Goal: Information Seeking & Learning: Check status

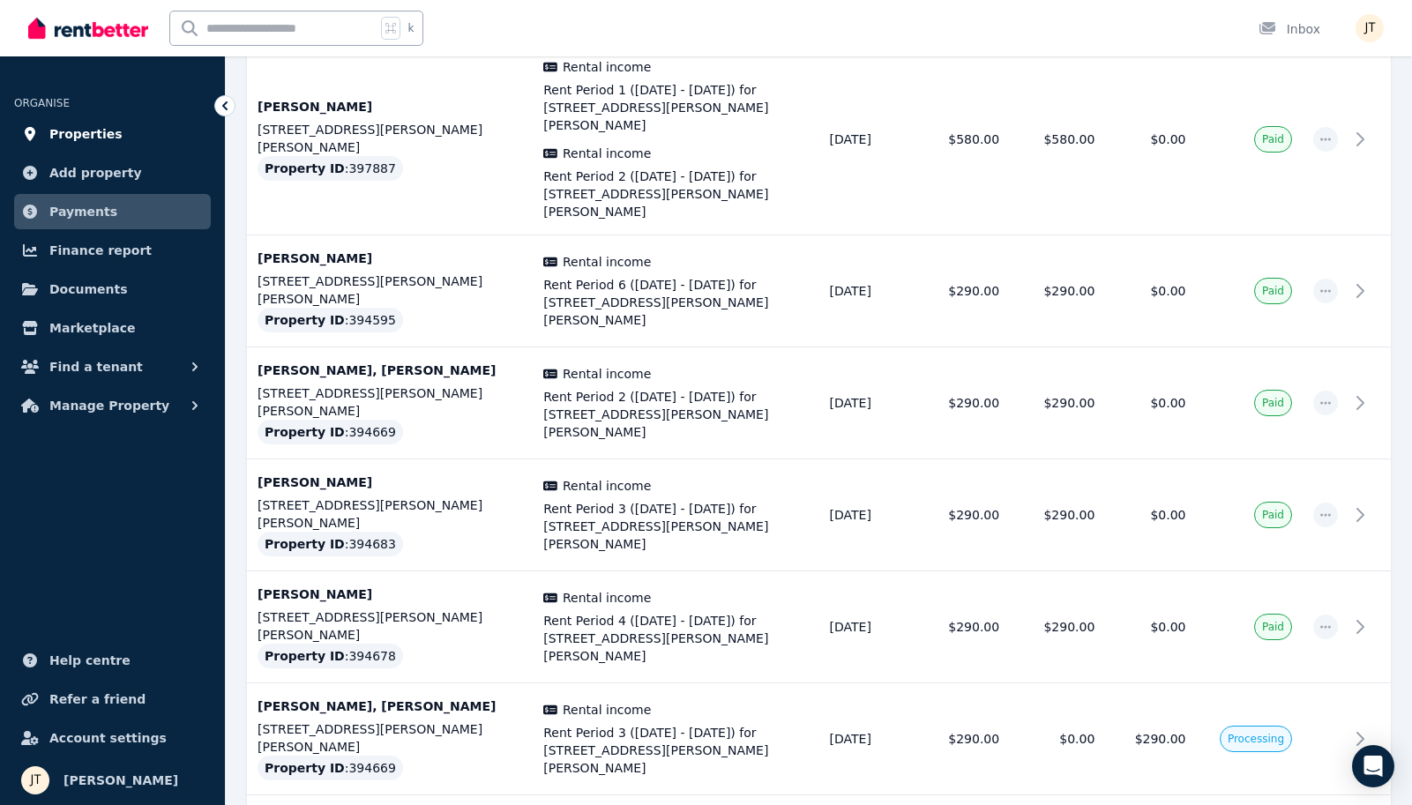
click at [69, 136] on span "Properties" at bounding box center [85, 133] width 73 height 21
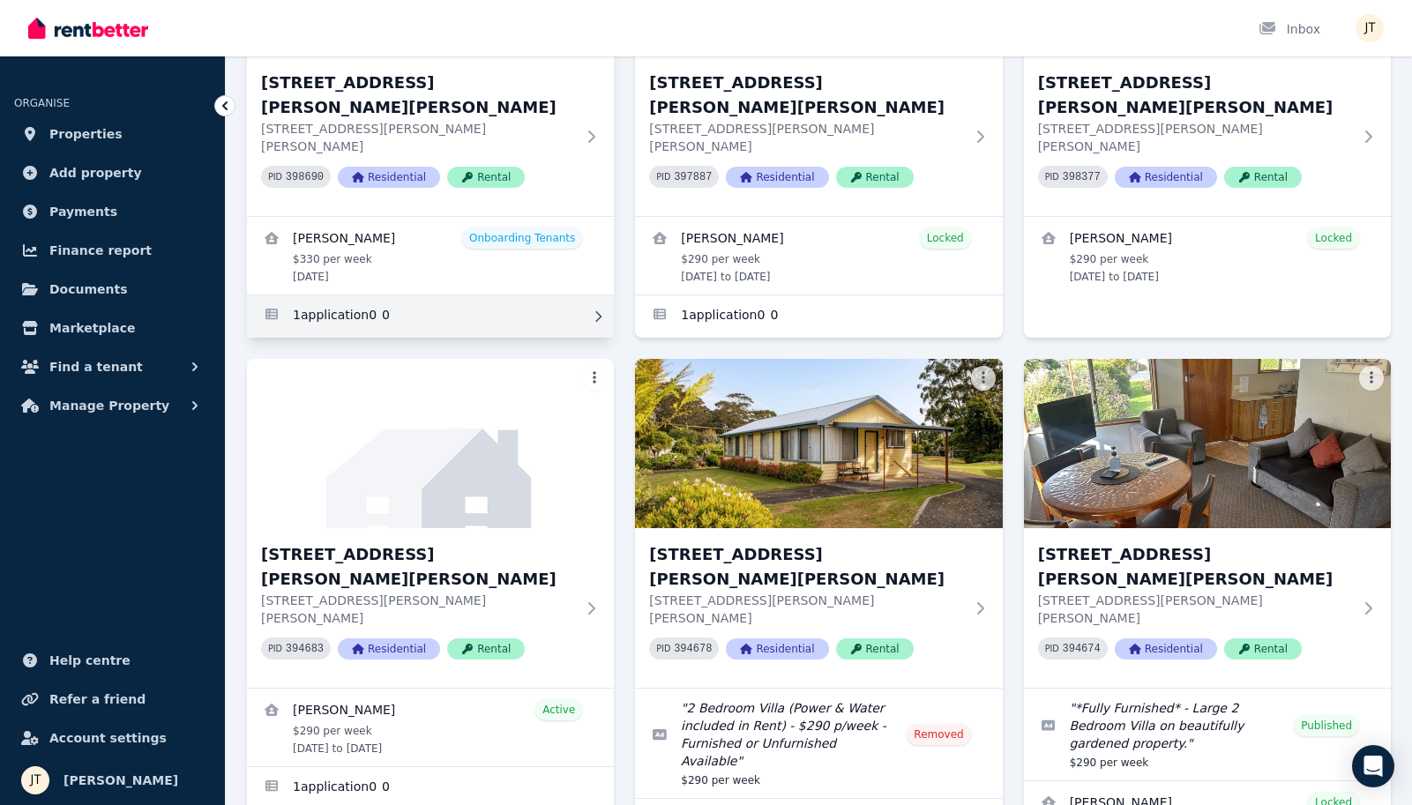
scroll to position [314, 0]
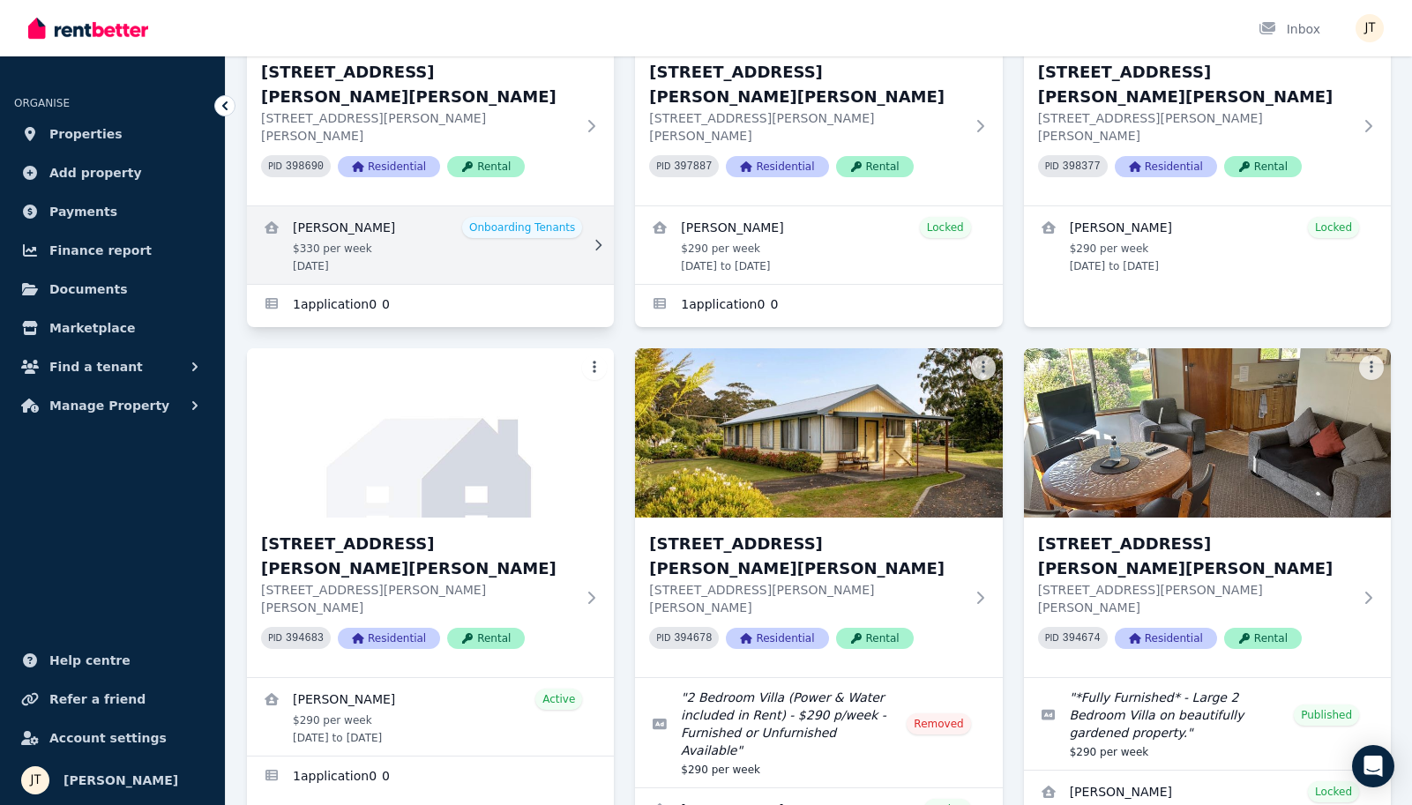
click at [413, 215] on link "View details for Mathieu Venezia" at bounding box center [430, 245] width 367 height 78
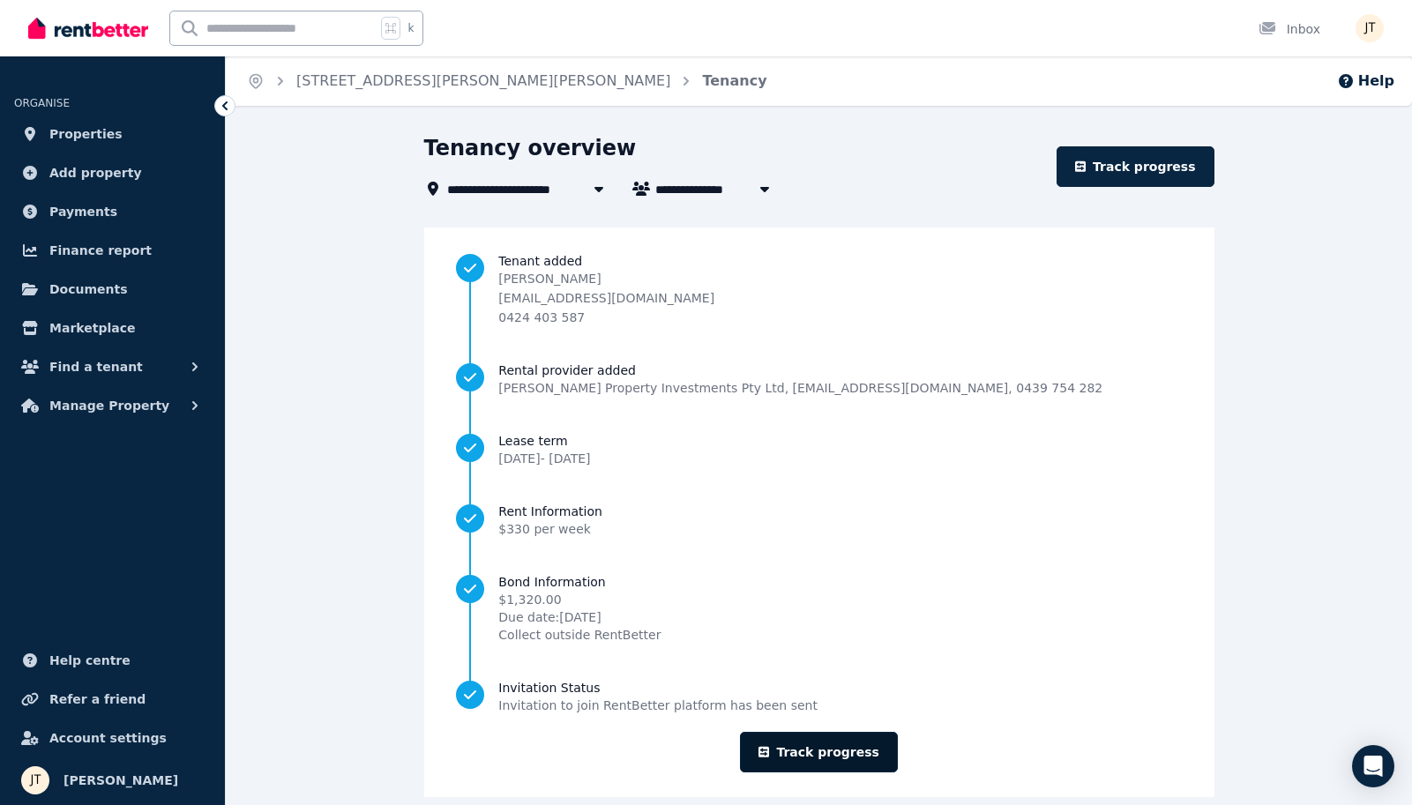
click at [845, 750] on link "Track progress" at bounding box center [819, 752] width 158 height 41
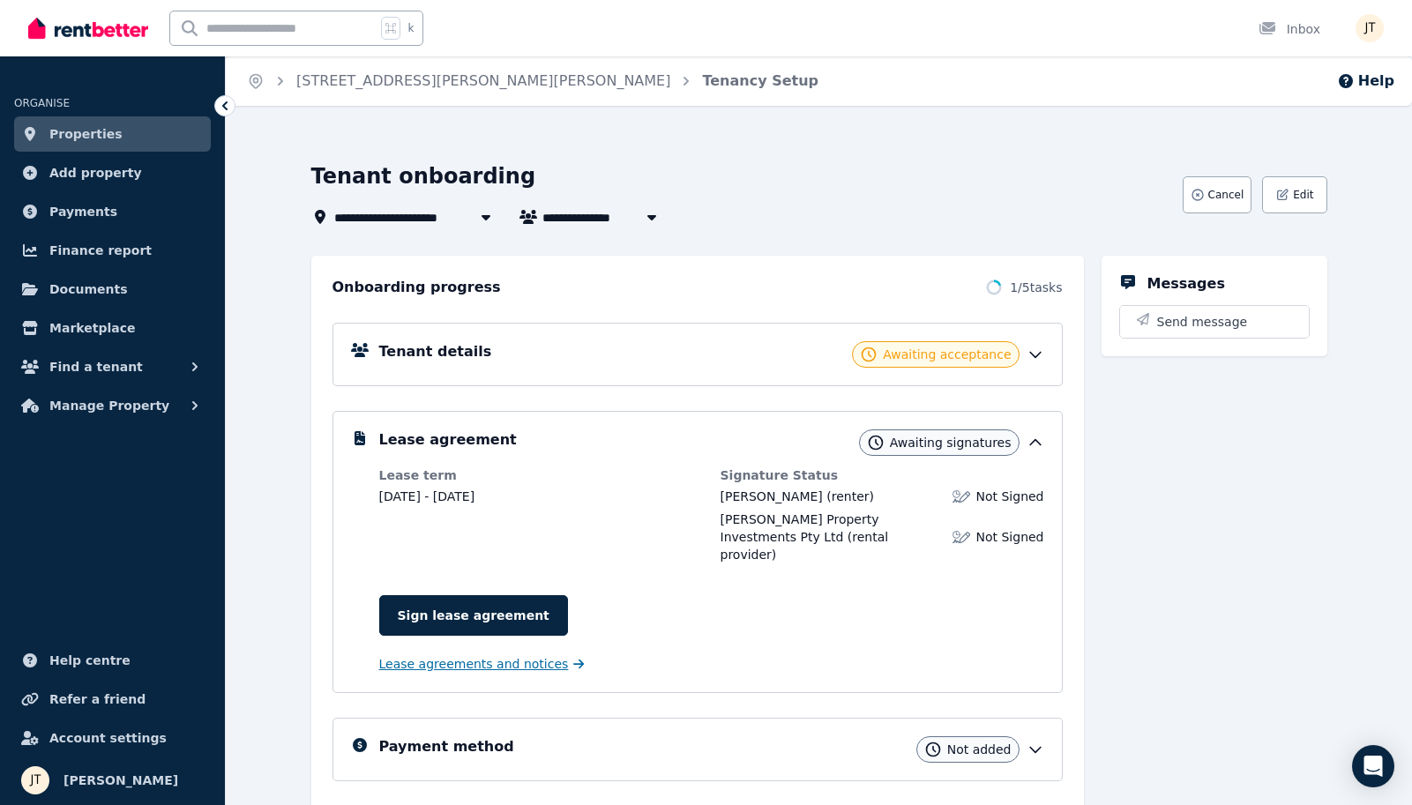
click at [532, 655] on span "Lease agreements and notices" at bounding box center [474, 664] width 190 height 18
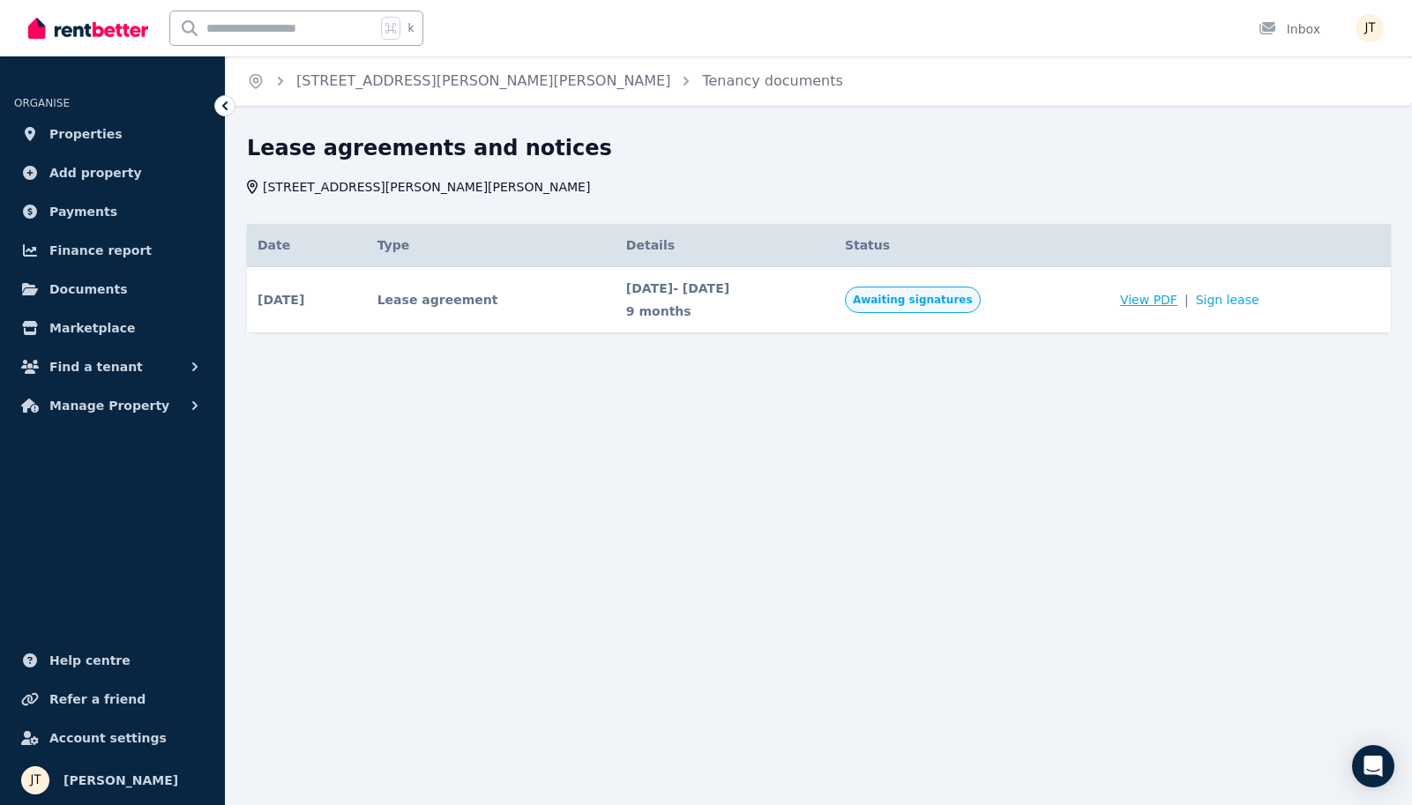
click at [1178, 301] on span "View PDF" at bounding box center [1148, 300] width 57 height 18
click at [977, 405] on div "Home [STREET_ADDRESS][PERSON_NAME][PERSON_NAME] documents Lease agreements and …" at bounding box center [706, 402] width 1412 height 805
click at [99, 138] on span "Properties" at bounding box center [85, 133] width 73 height 21
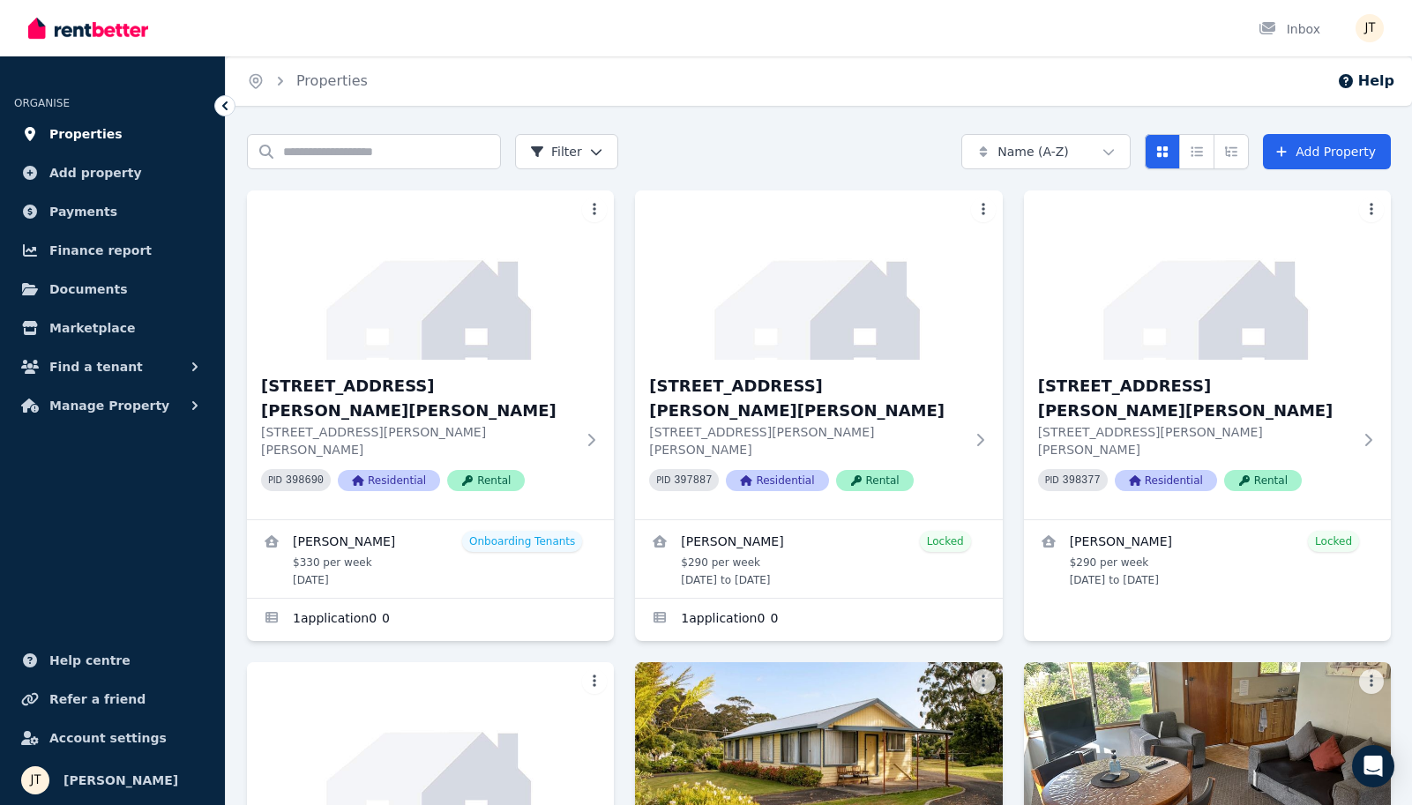
click at [62, 138] on span "Properties" at bounding box center [85, 133] width 73 height 21
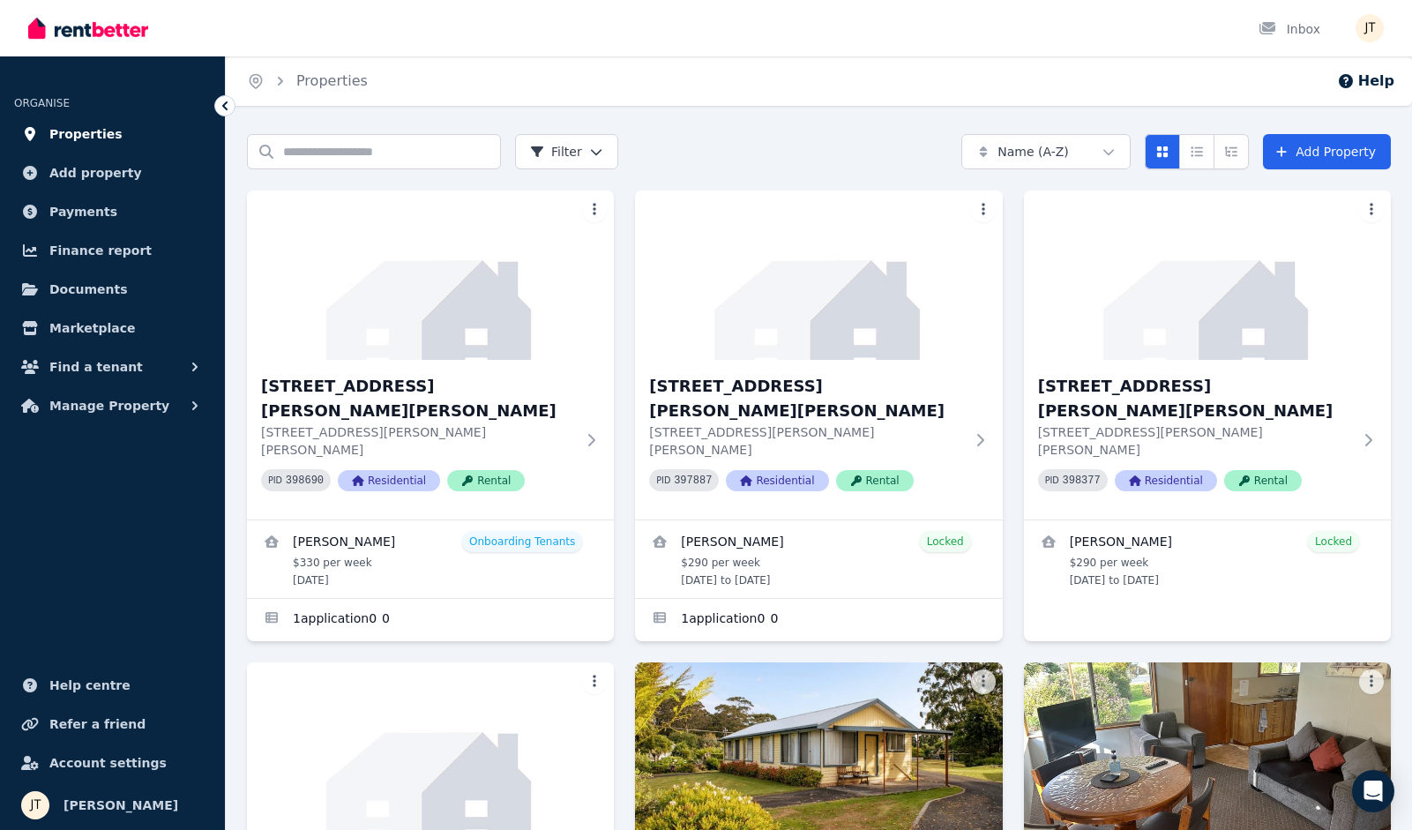
click at [78, 137] on span "Properties" at bounding box center [85, 133] width 73 height 21
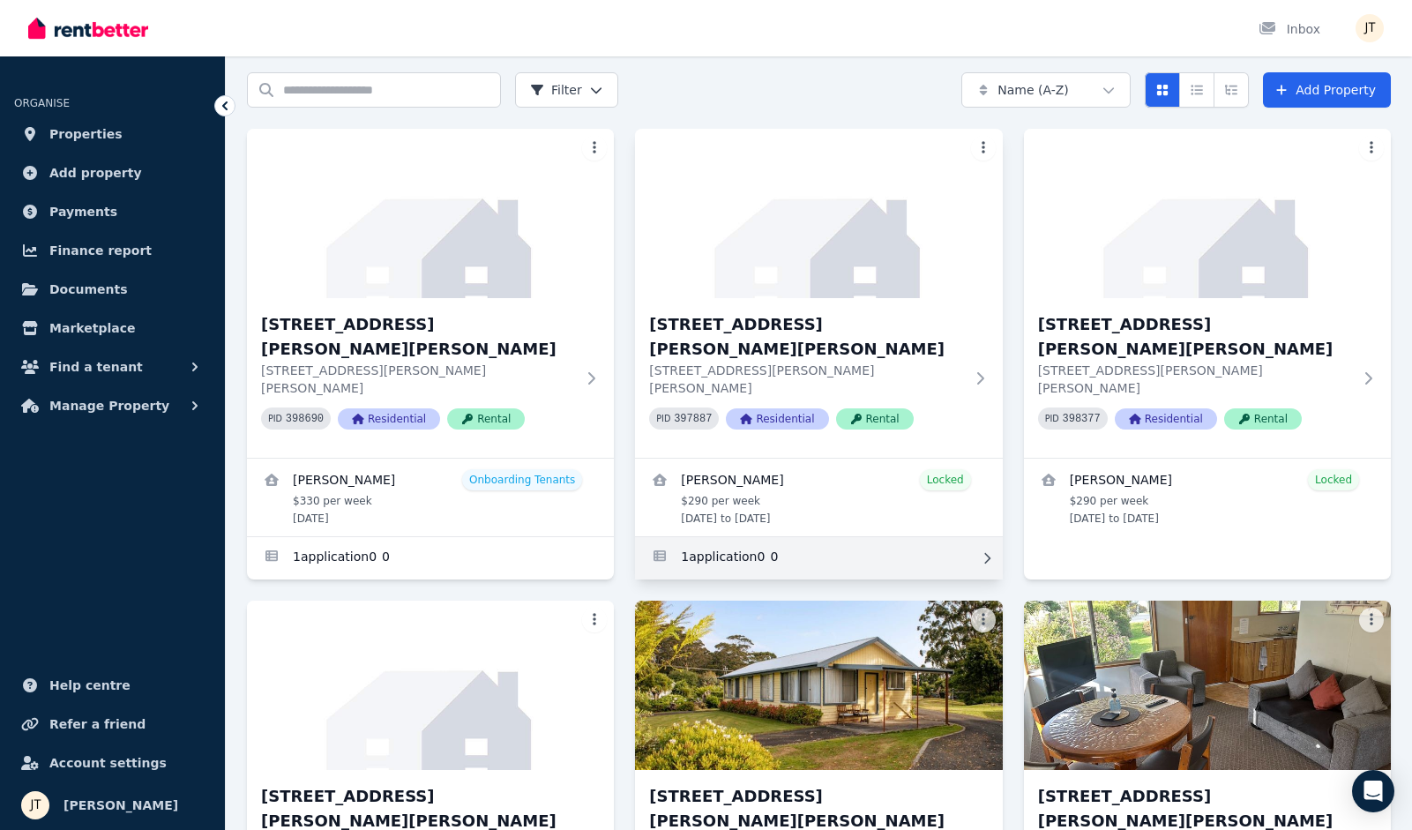
scroll to position [64, 0]
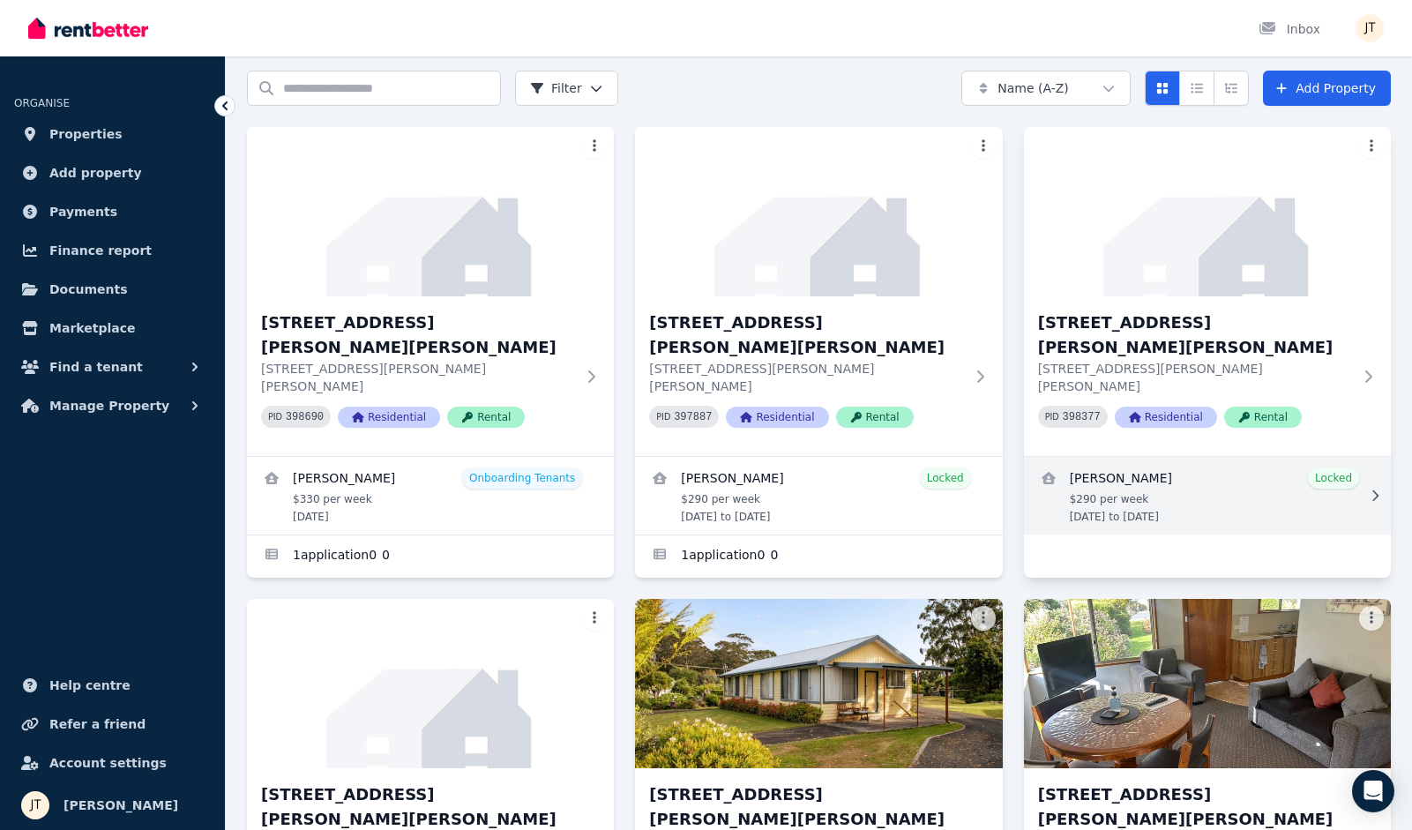
click at [1163, 457] on link "View details for Kineta Tatnell" at bounding box center [1207, 496] width 367 height 78
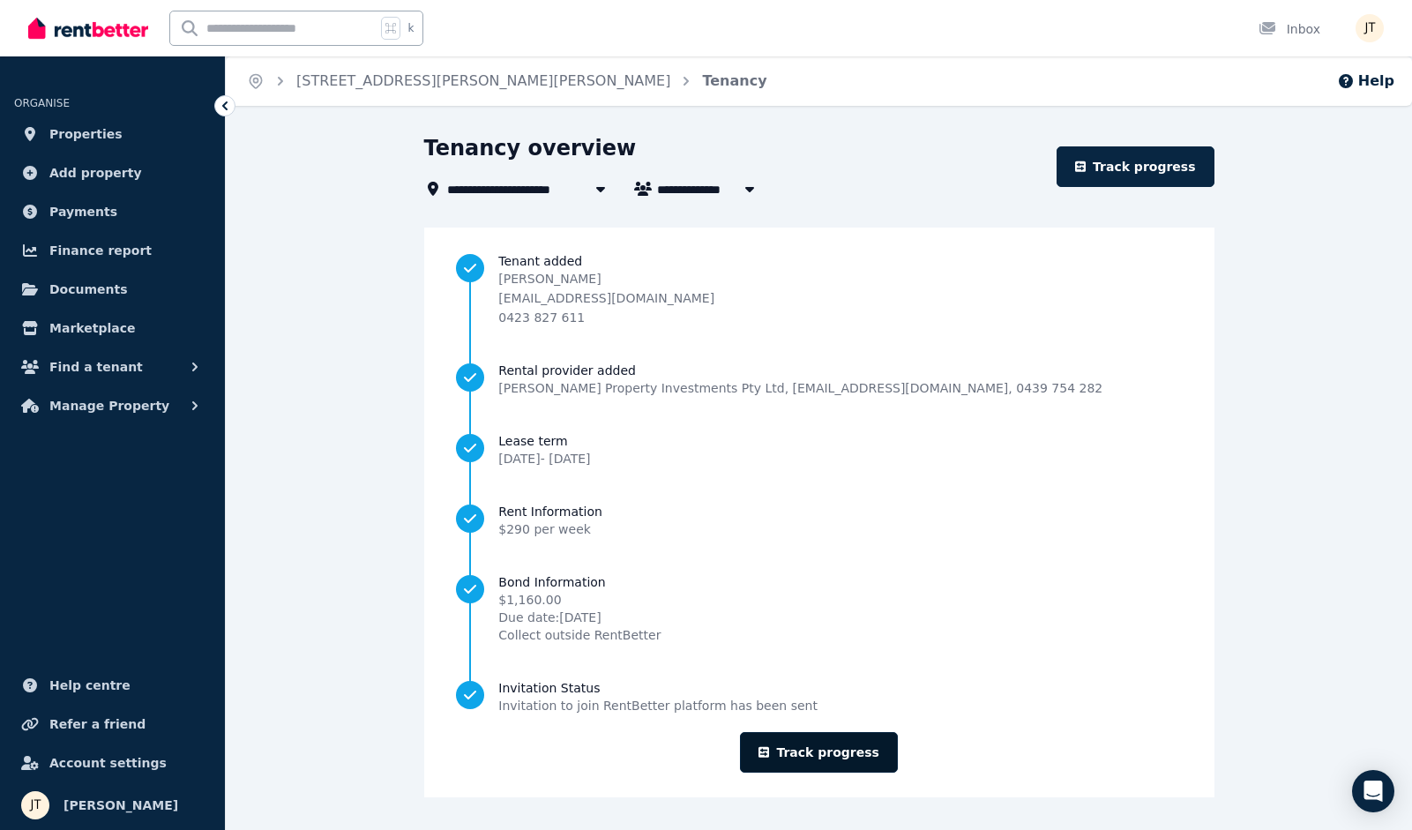
click at [812, 752] on link "Track progress" at bounding box center [819, 752] width 158 height 41
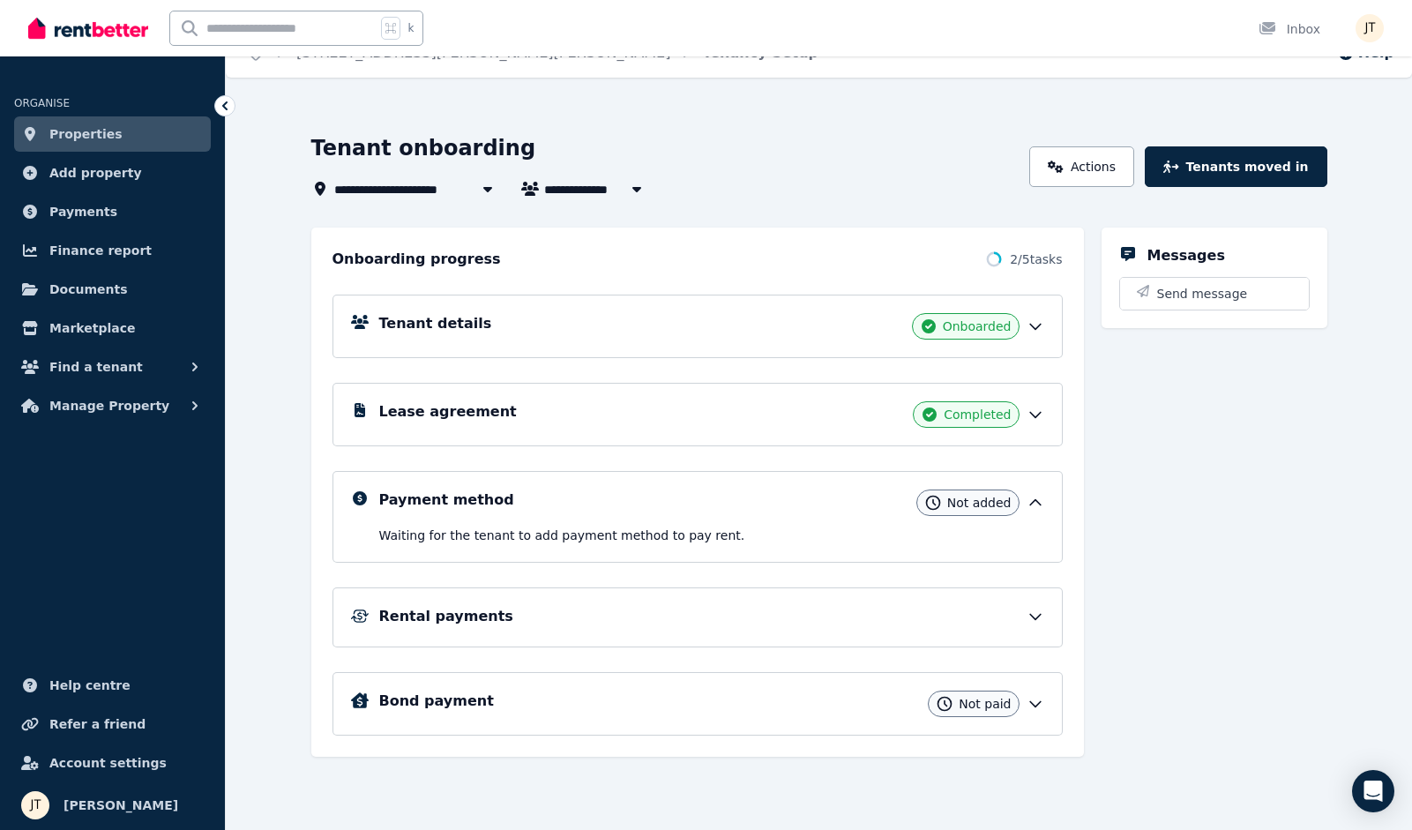
scroll to position [28, 0]
click at [119, 131] on link "Properties" at bounding box center [112, 133] width 197 height 35
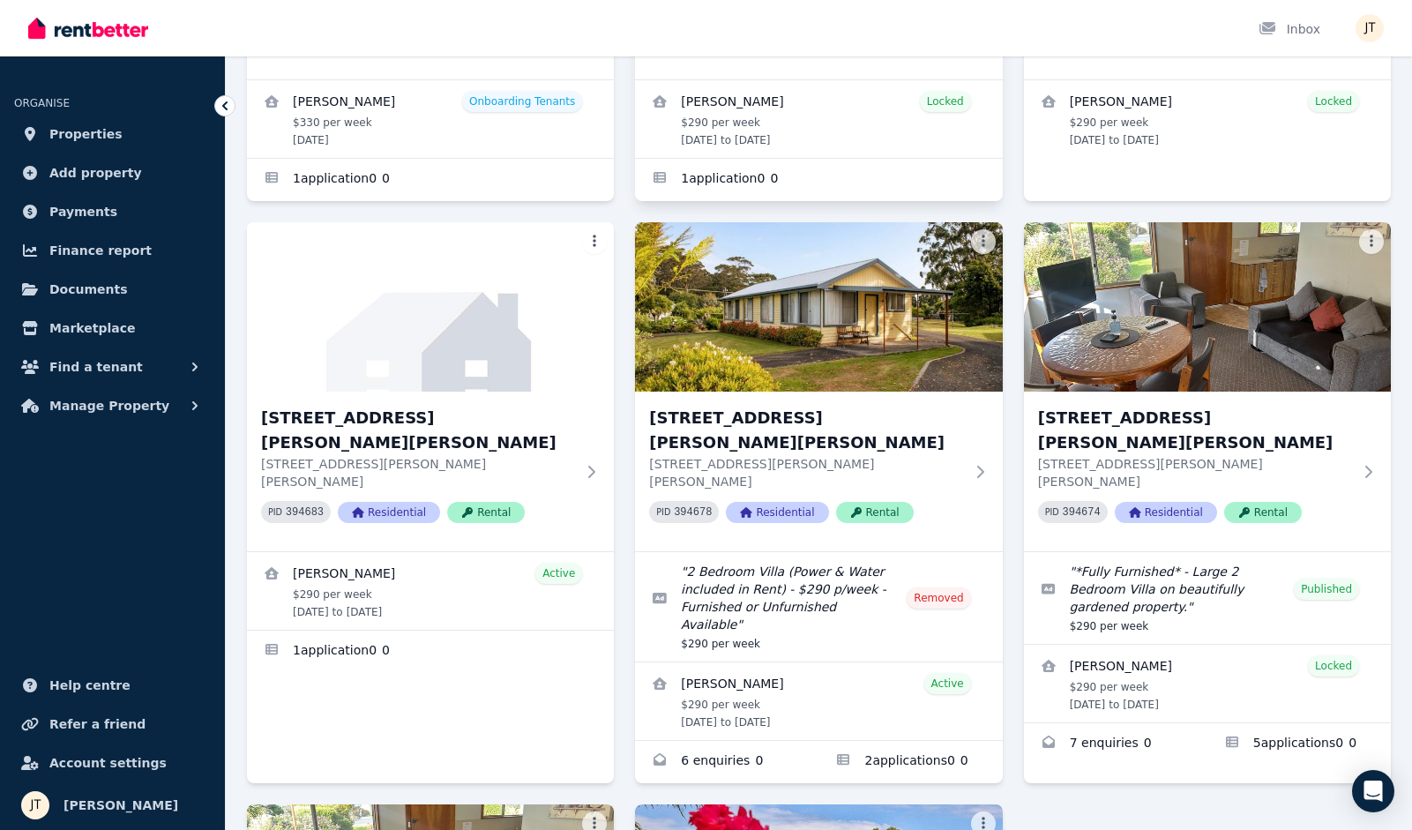
scroll to position [577, 0]
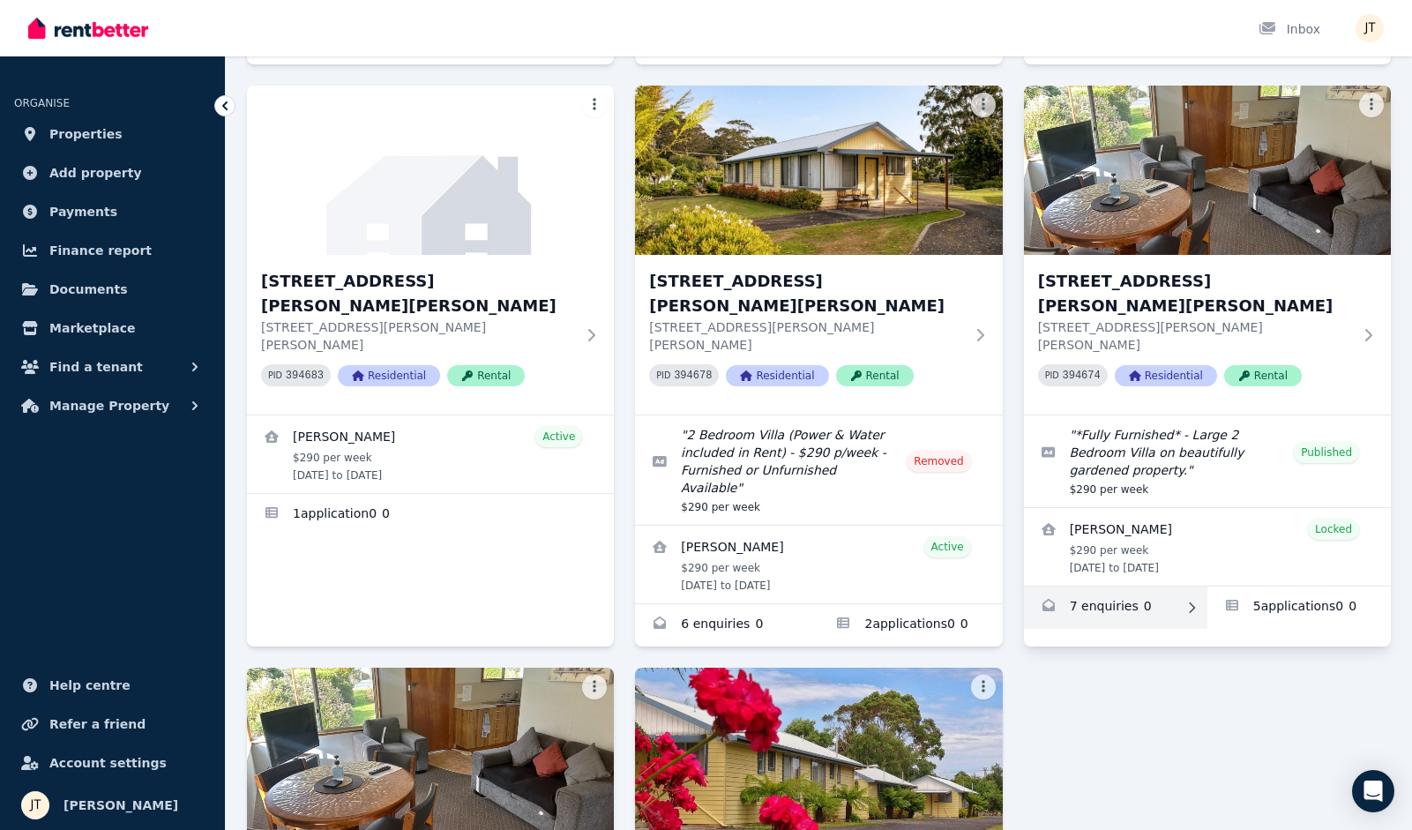
click at [1128, 587] on link "Enquiries for 6/21 Andrew St, Strahan" at bounding box center [1115, 608] width 183 height 42
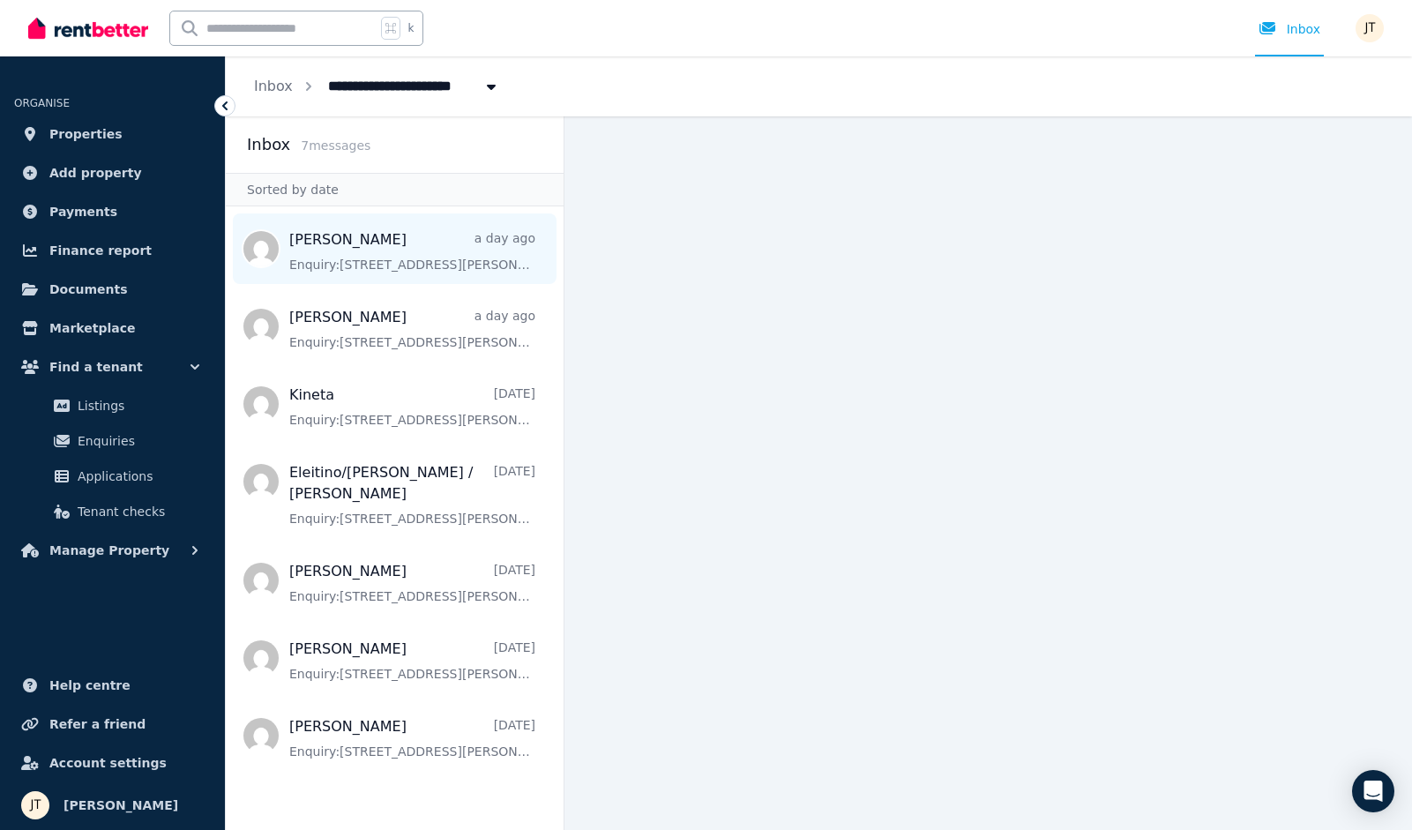
click at [412, 247] on span "Message list" at bounding box center [395, 248] width 338 height 71
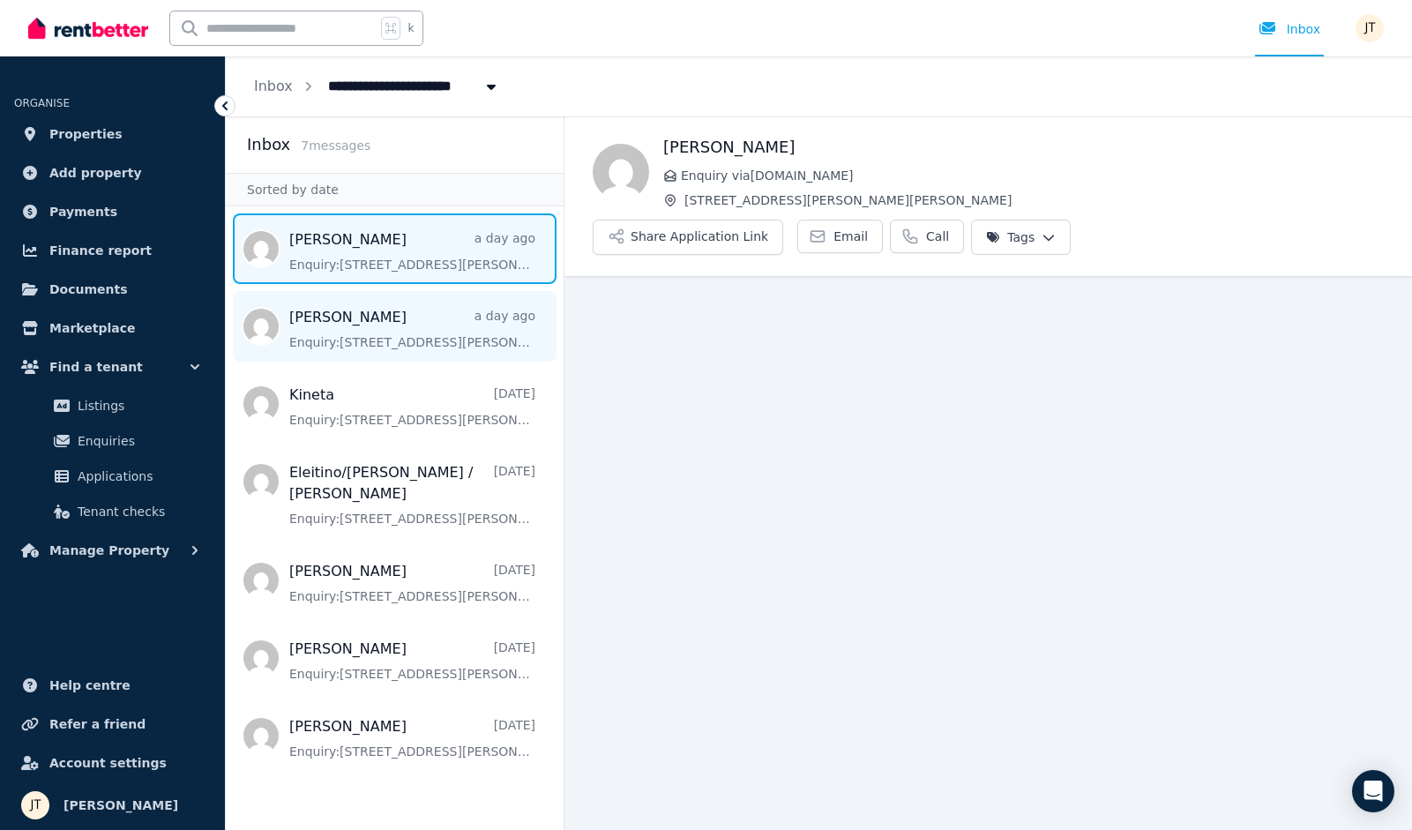
click at [363, 312] on span "Message list" at bounding box center [395, 326] width 338 height 71
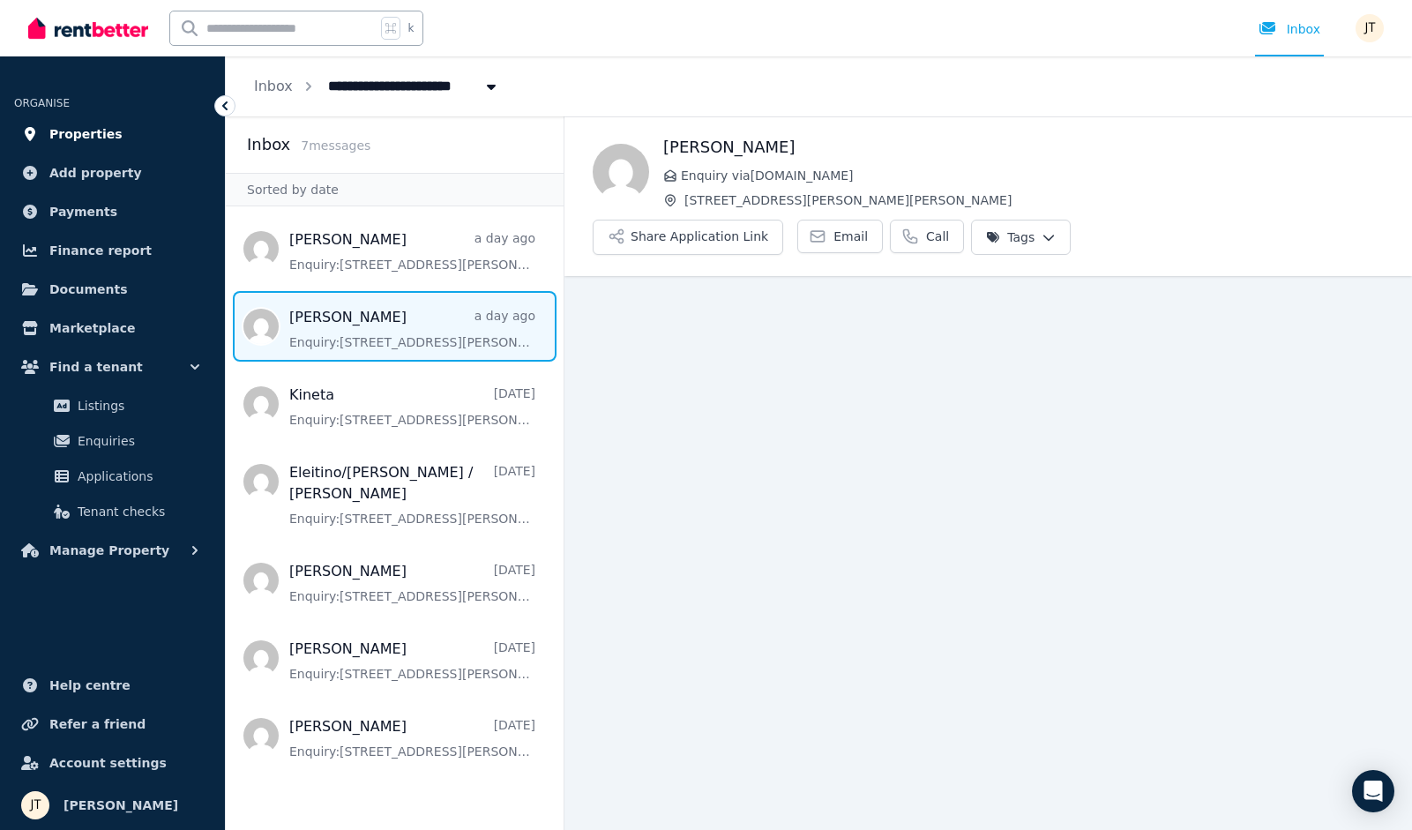
click at [64, 131] on span "Properties" at bounding box center [85, 133] width 73 height 21
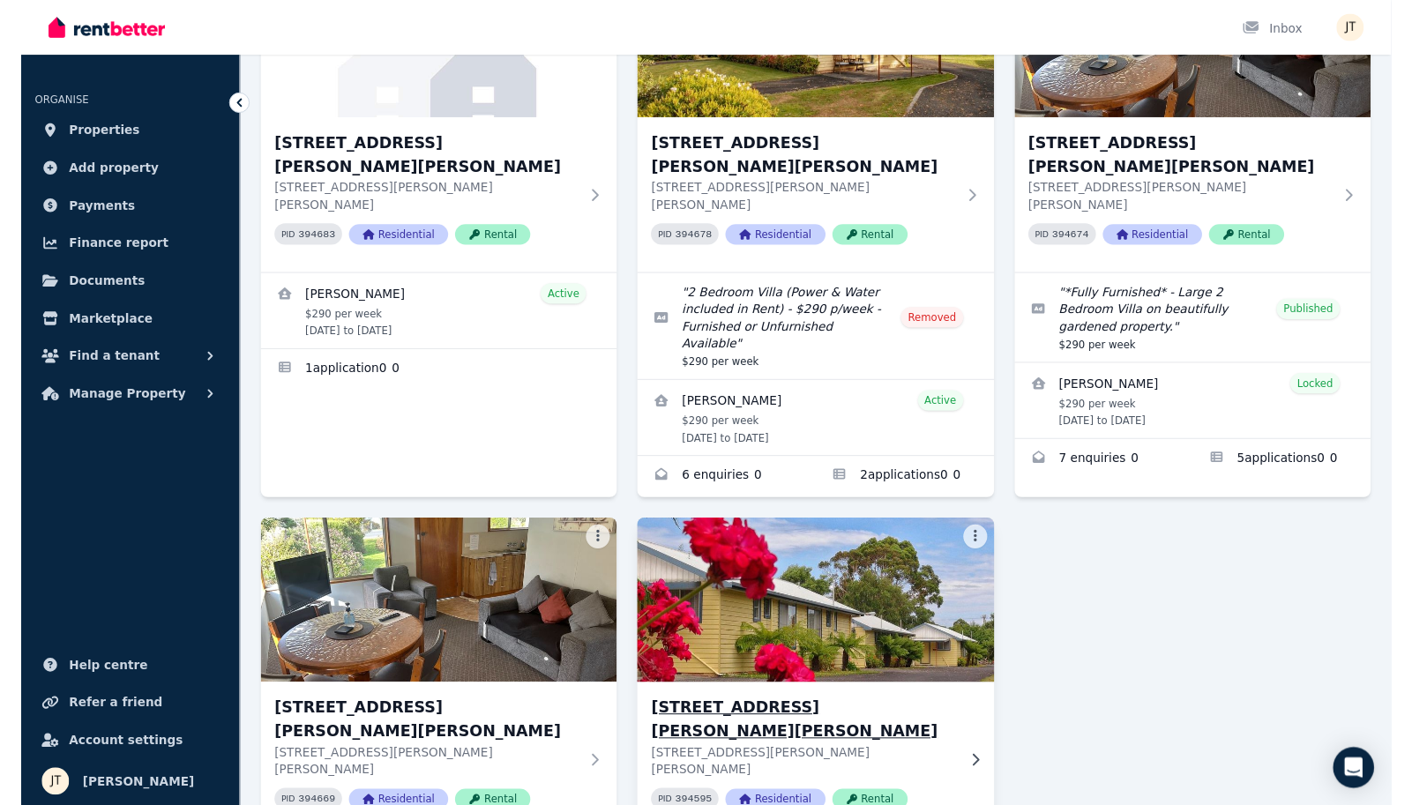
scroll to position [708, 0]
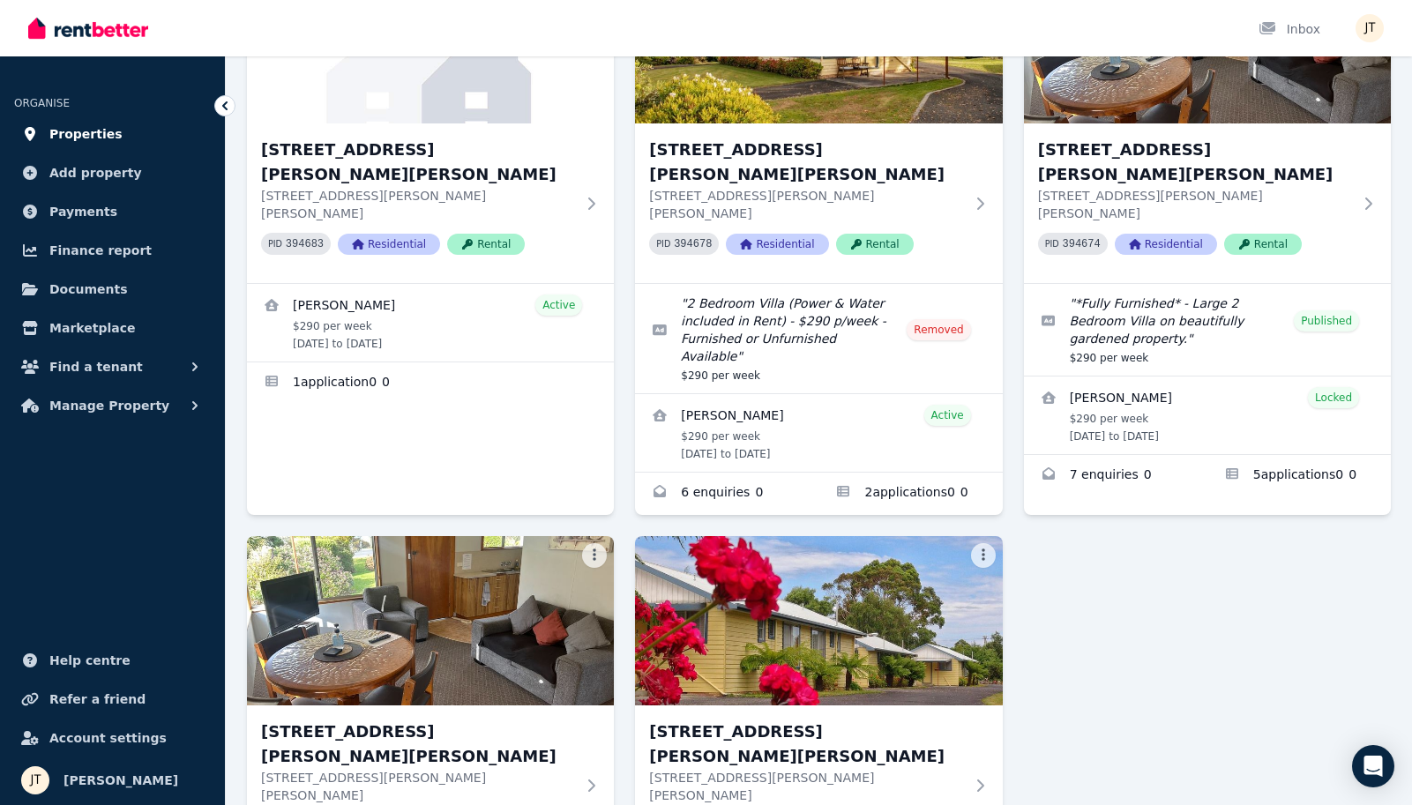
click at [88, 133] on span "Properties" at bounding box center [85, 133] width 73 height 21
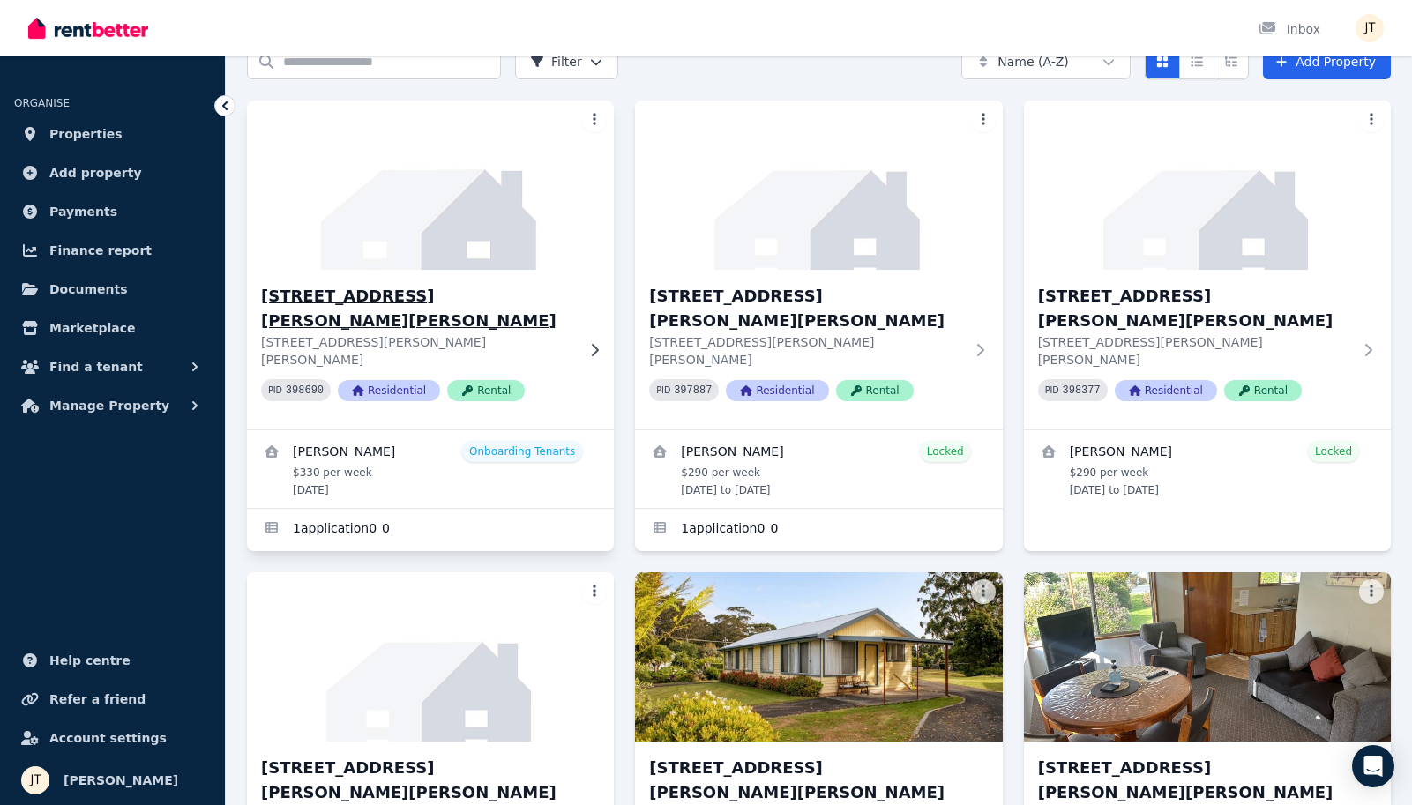
scroll to position [94, 0]
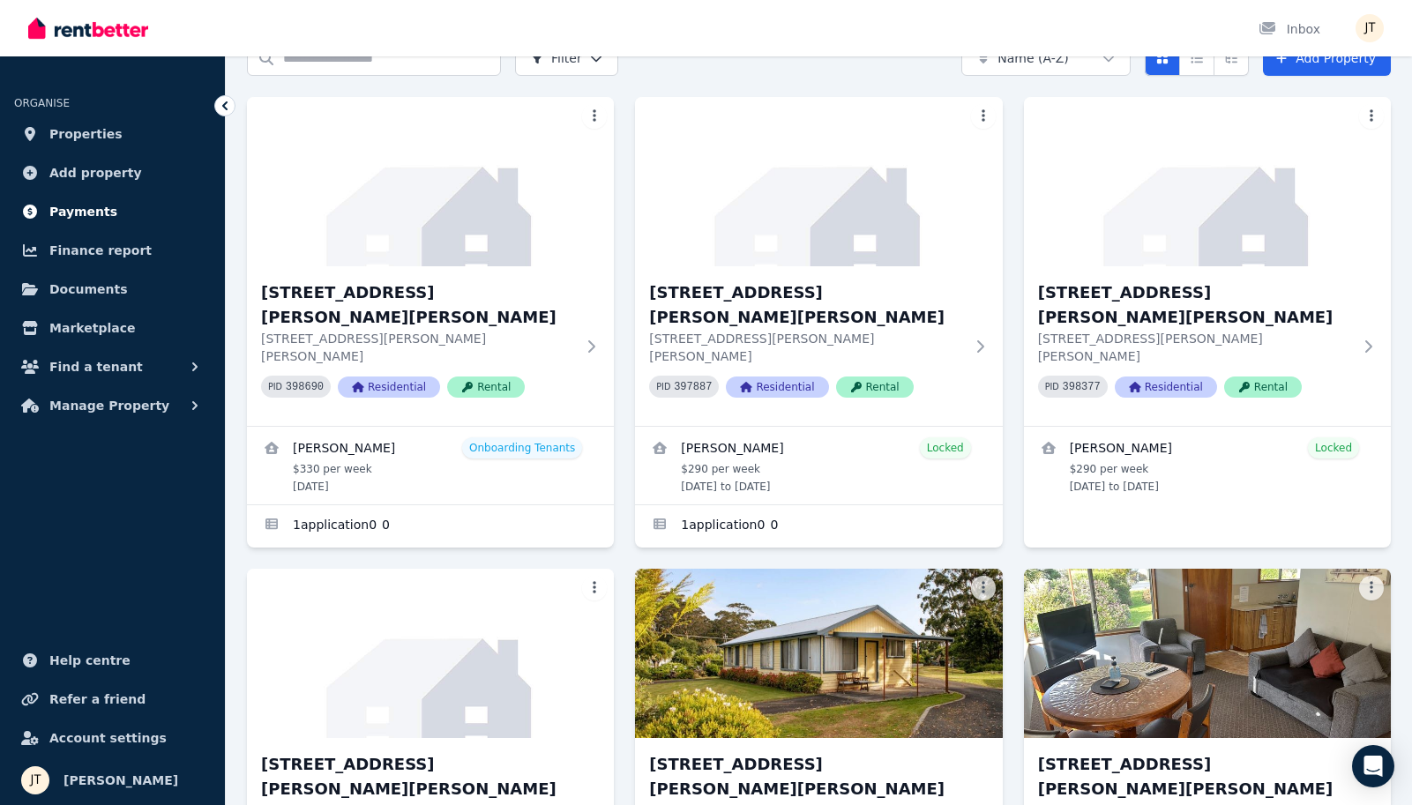
click at [91, 213] on span "Payments" at bounding box center [83, 211] width 68 height 21
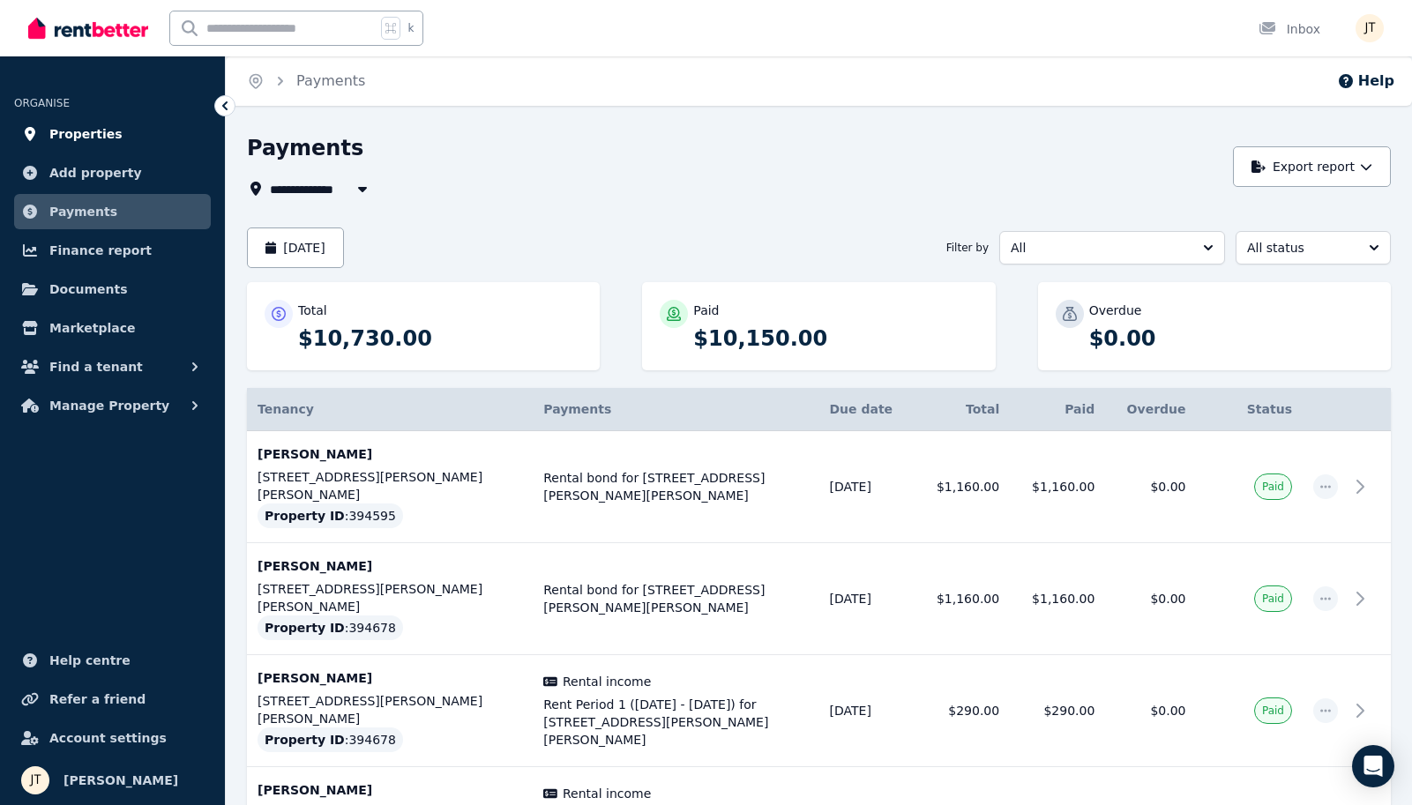
click at [86, 135] on span "Properties" at bounding box center [85, 133] width 73 height 21
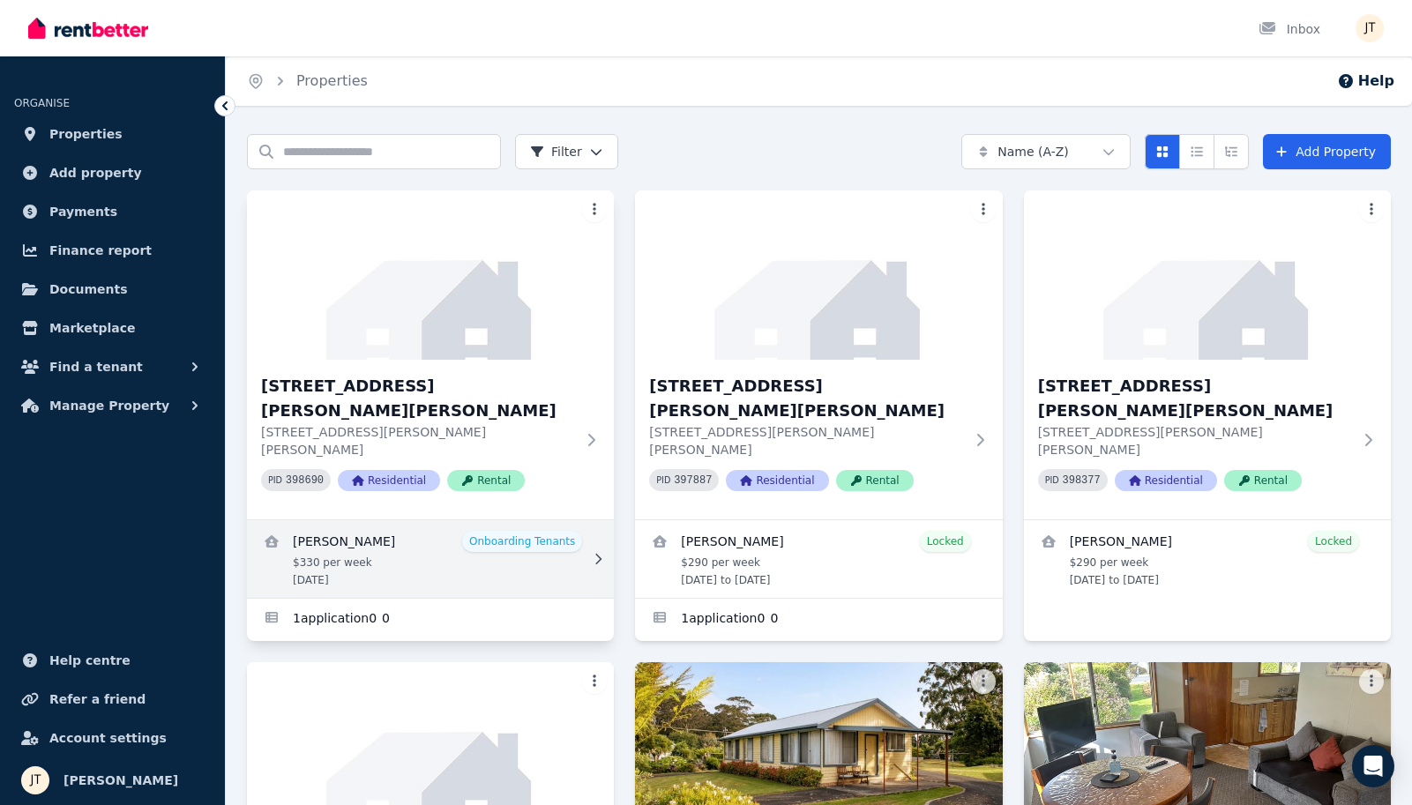
click at [378, 520] on link "View details for Mathieu Venezia" at bounding box center [430, 559] width 367 height 78
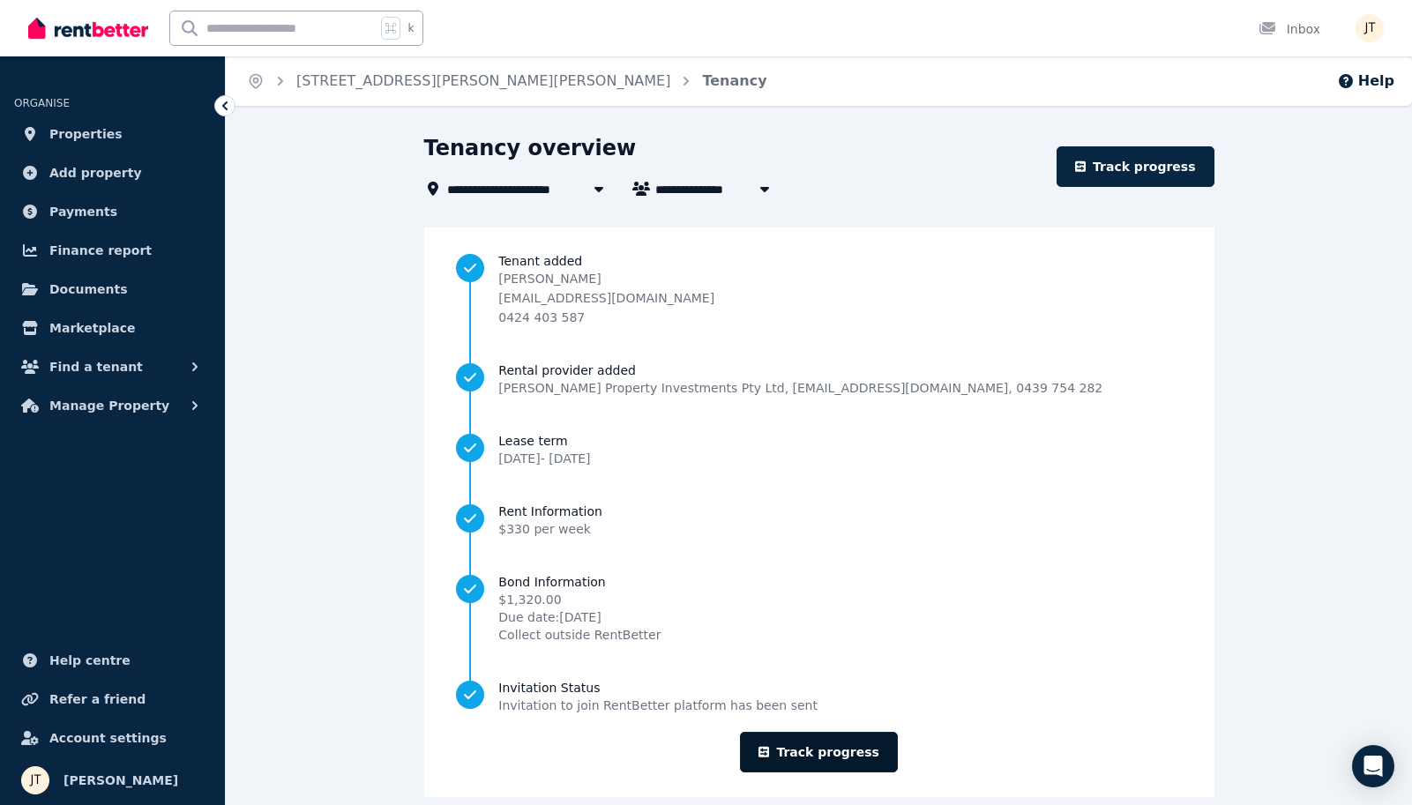
click at [834, 744] on link "Track progress" at bounding box center [819, 752] width 158 height 41
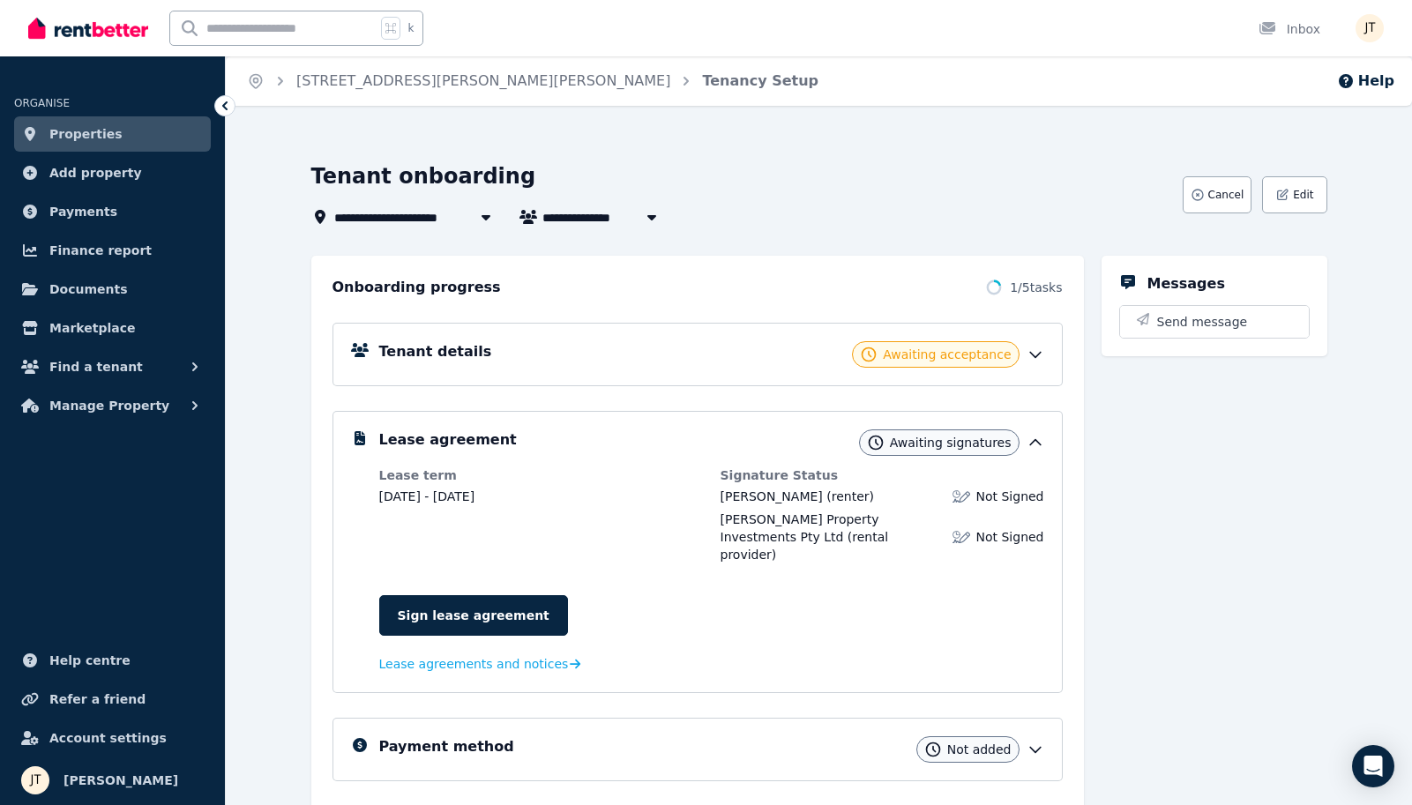
click at [912, 739] on div "Payment method Not added" at bounding box center [711, 750] width 665 height 26
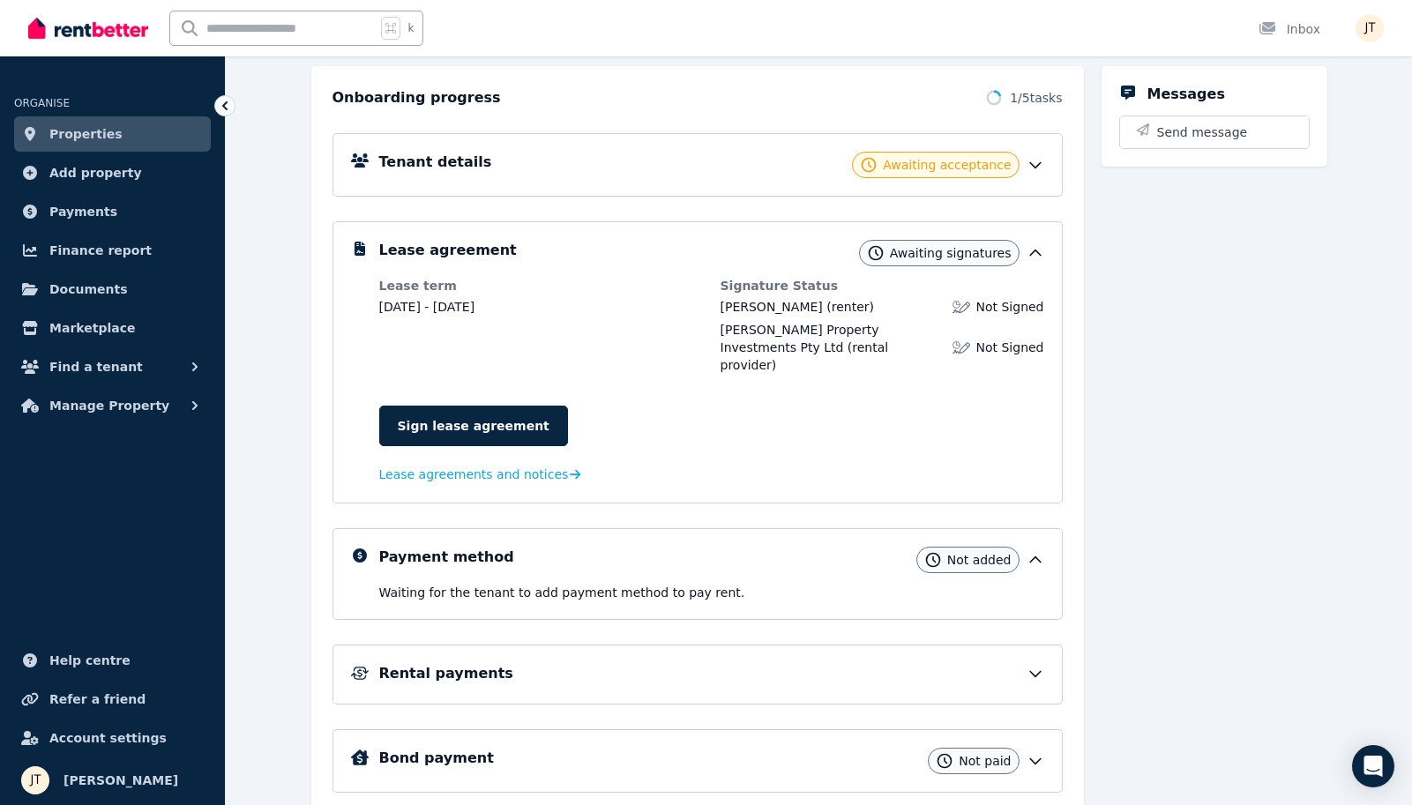
click at [544, 663] on div "Rental payments" at bounding box center [711, 673] width 665 height 21
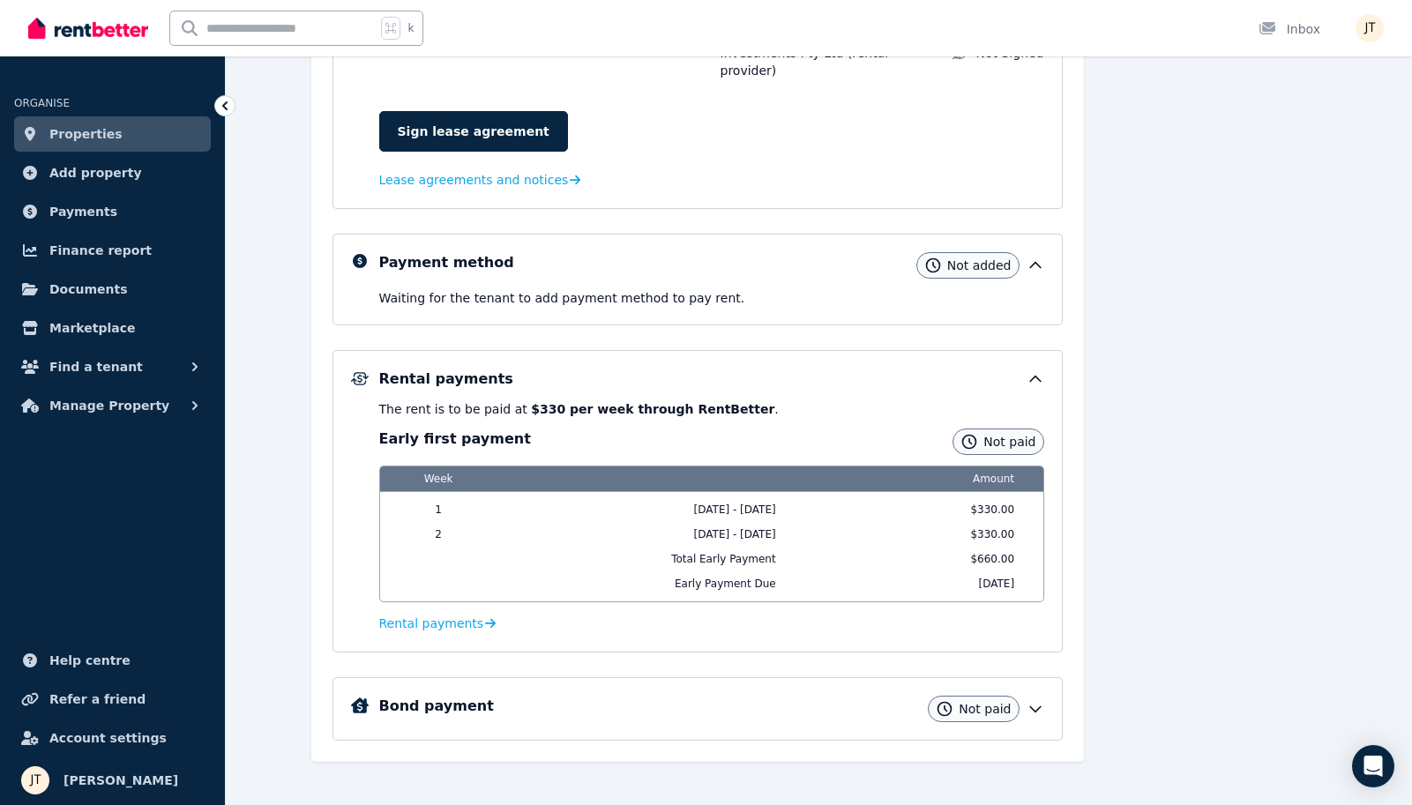
scroll to position [483, 0]
click at [442, 616] on span "Rental payments" at bounding box center [431, 625] width 105 height 18
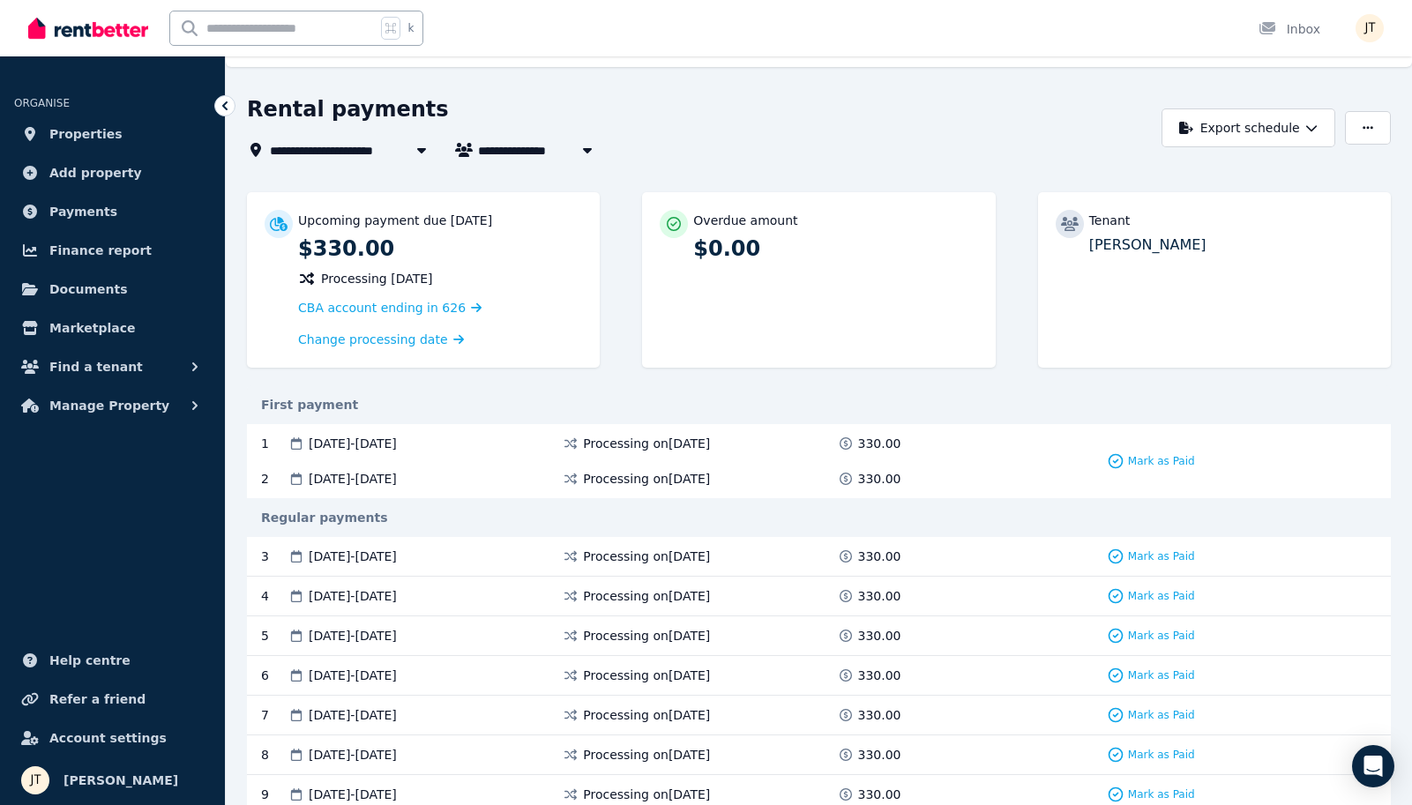
scroll to position [40, 0]
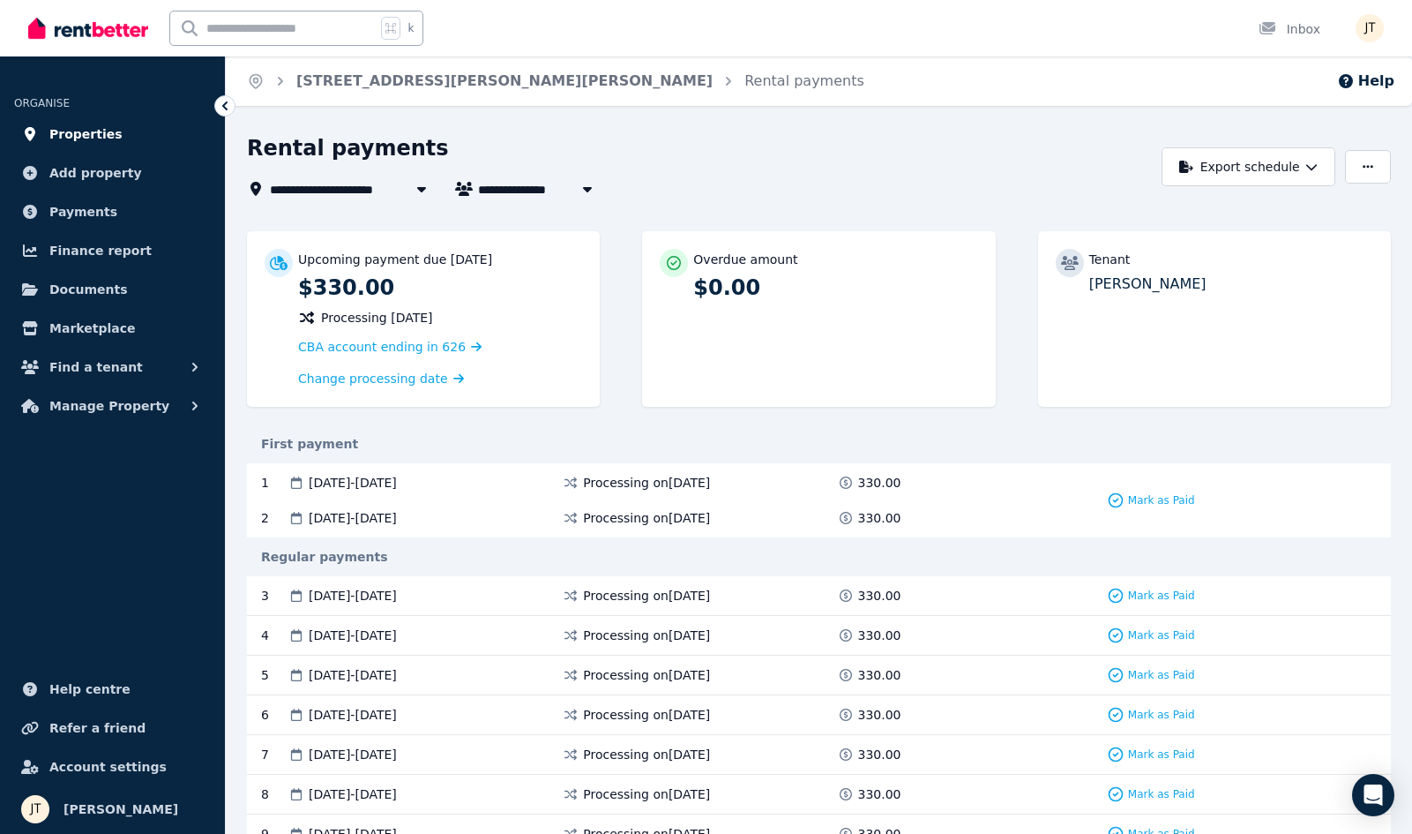
click at [95, 139] on span "Properties" at bounding box center [85, 133] width 73 height 21
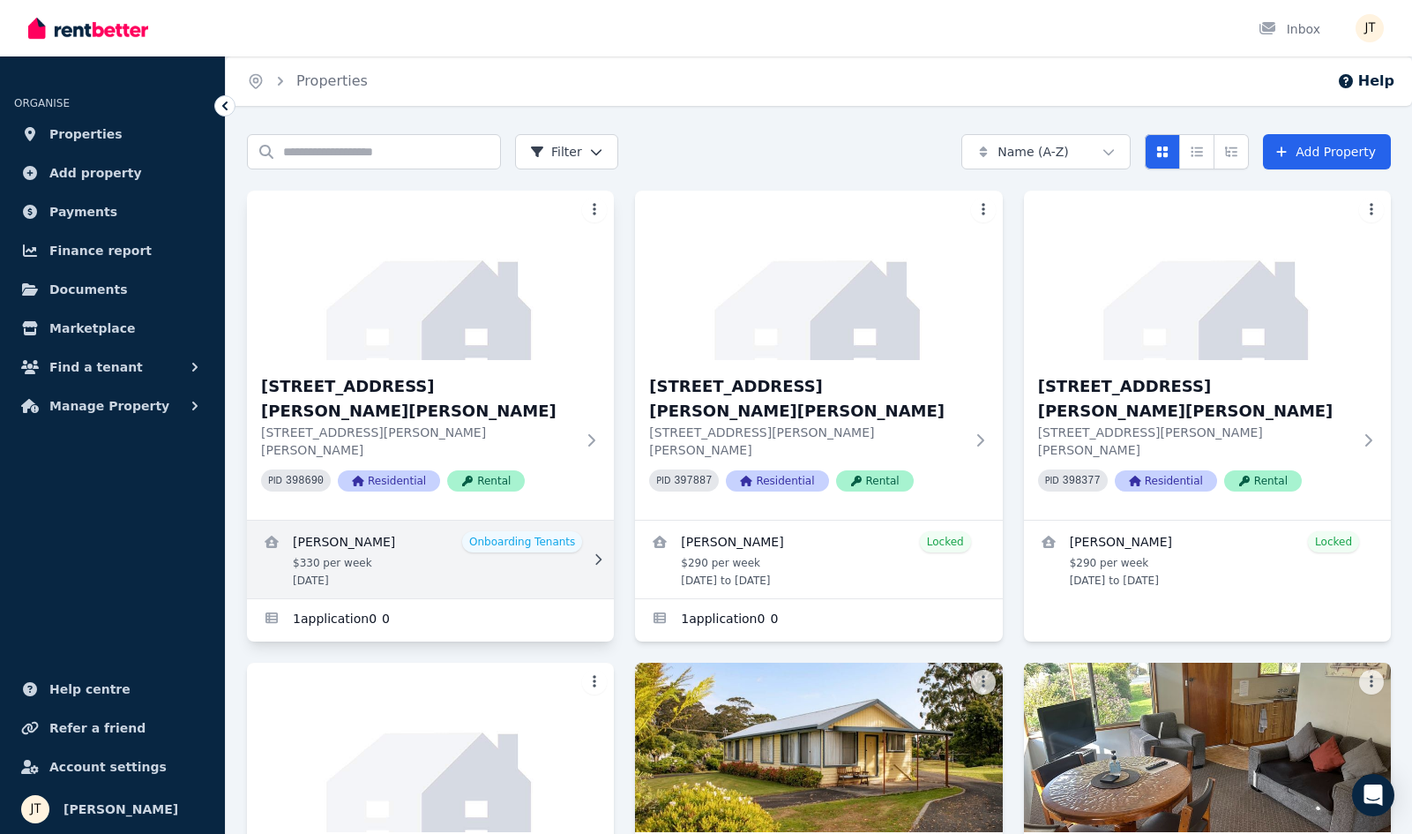
click at [398, 520] on link "View details for Mathieu Venezia" at bounding box center [430, 559] width 367 height 78
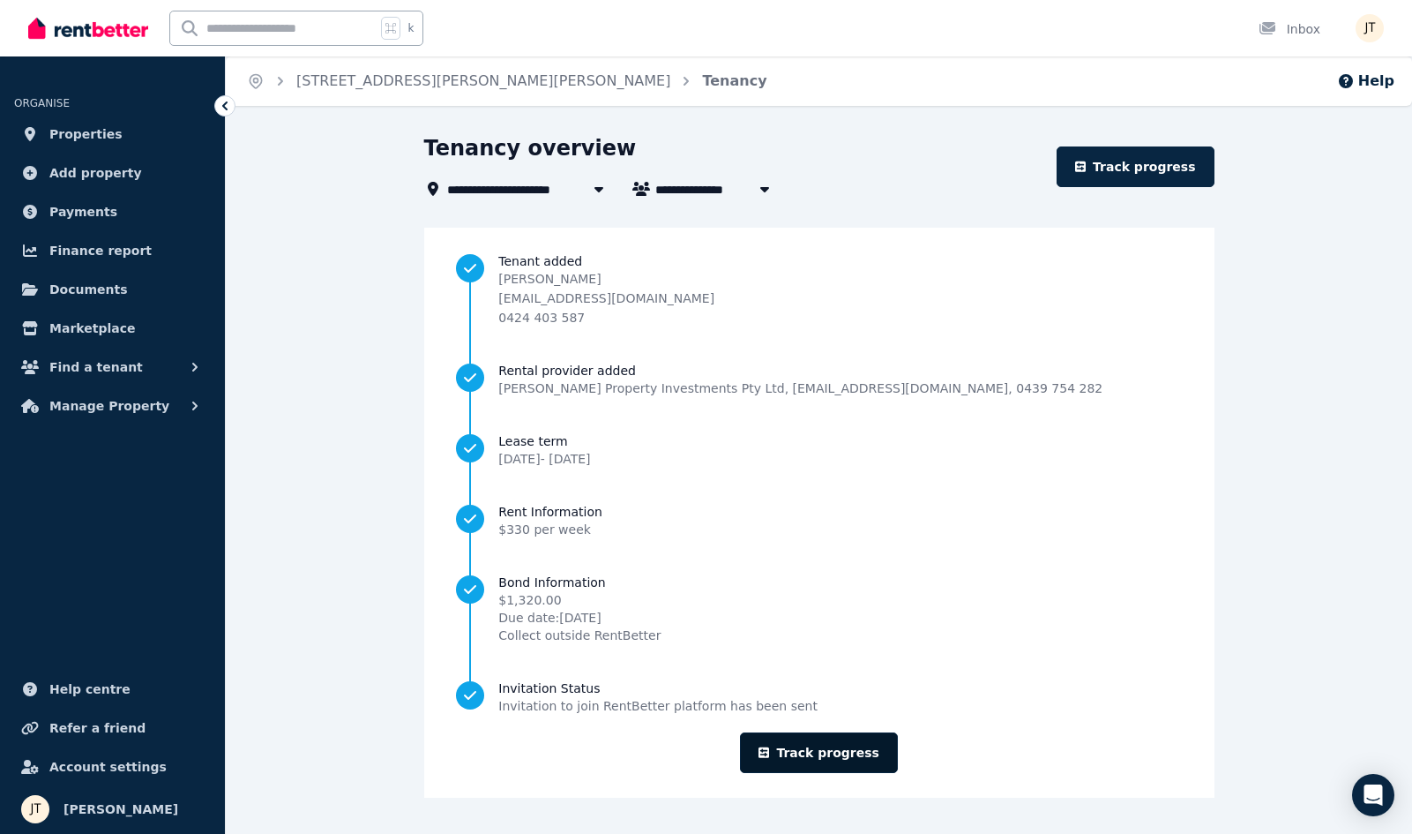
click at [838, 755] on link "Track progress" at bounding box center [819, 752] width 158 height 41
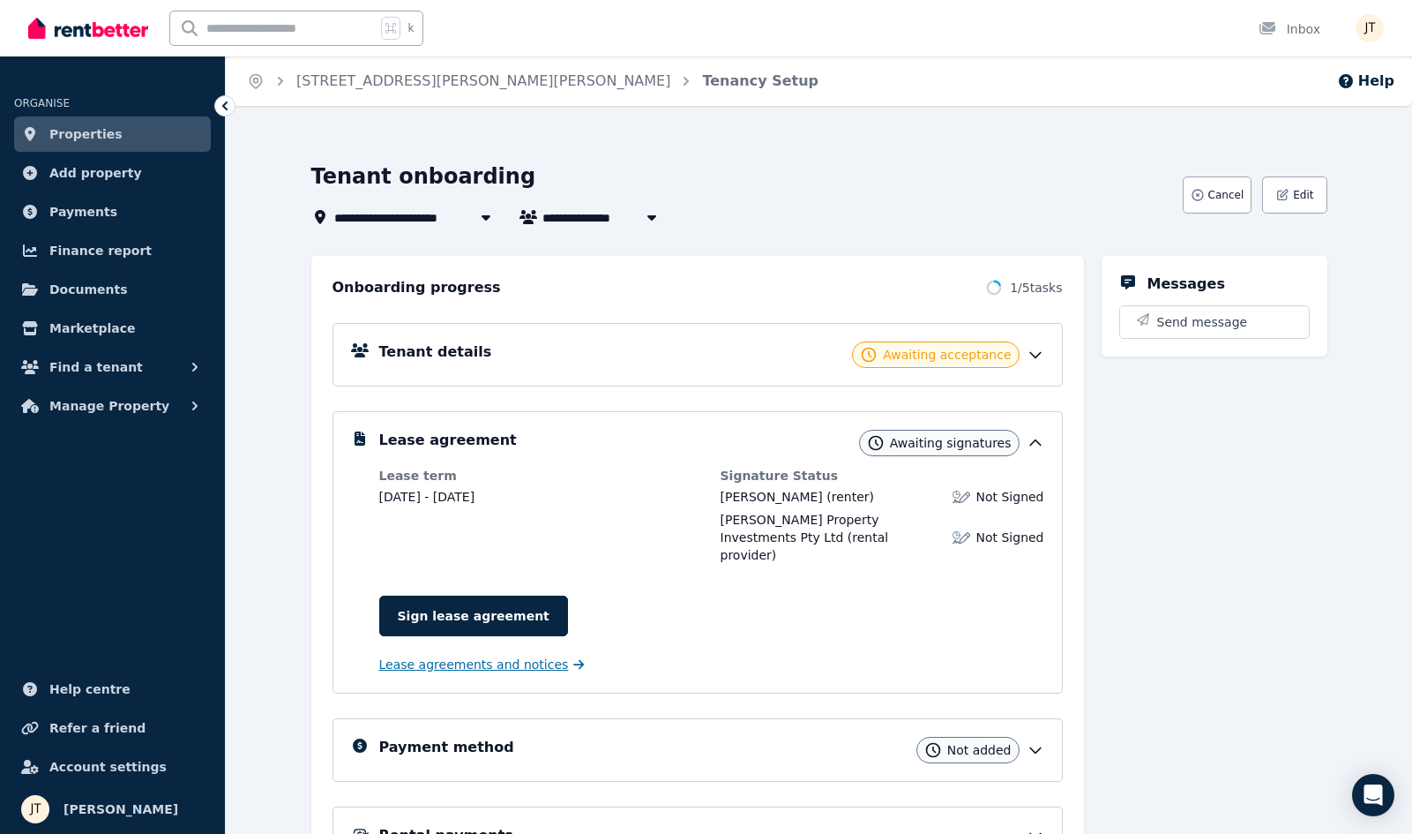
click at [474, 655] on span "Lease agreements and notices" at bounding box center [474, 664] width 190 height 18
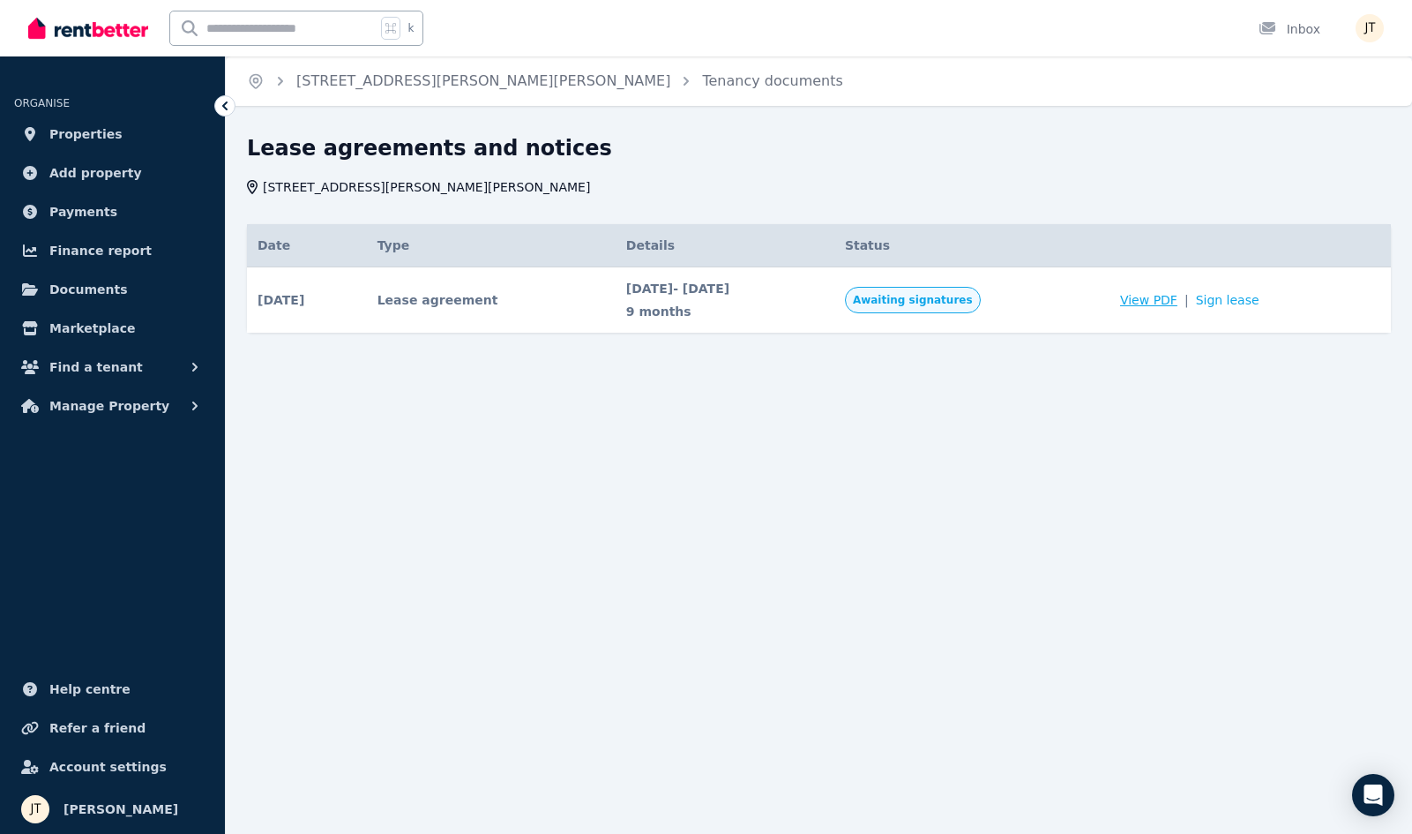
click at [1178, 297] on span "View PDF" at bounding box center [1148, 300] width 57 height 18
click at [1178, 302] on span "View PDF" at bounding box center [1148, 300] width 57 height 18
click at [59, 136] on span "Properties" at bounding box center [85, 133] width 73 height 21
